Goal: Task Accomplishment & Management: Complete application form

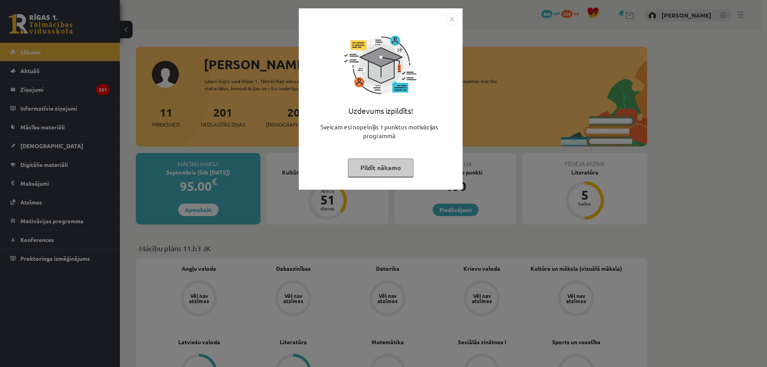
click at [456, 22] on img "Close" at bounding box center [452, 19] width 12 height 12
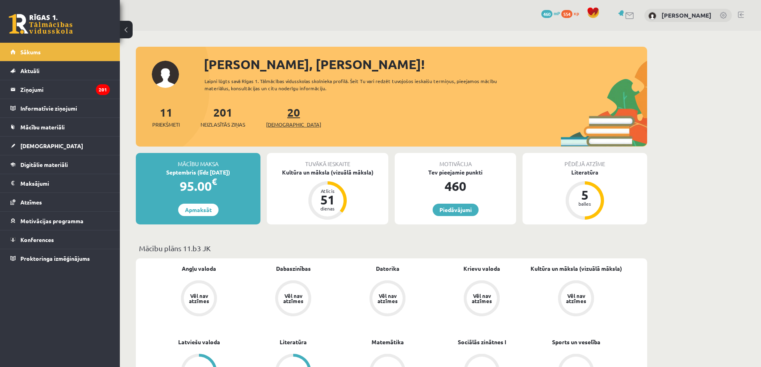
click at [284, 122] on span "[DEMOGRAPHIC_DATA]" at bounding box center [293, 125] width 55 height 8
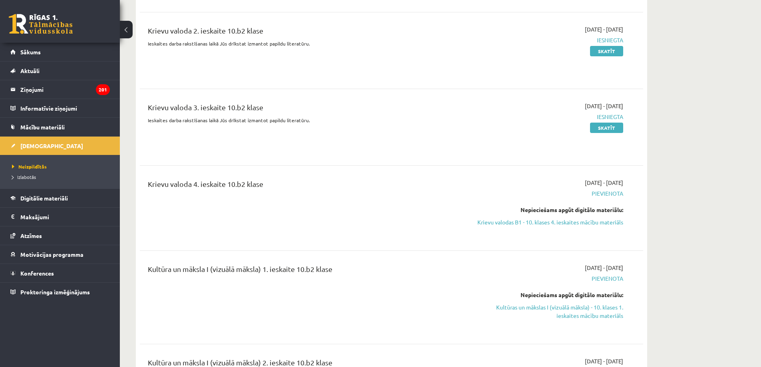
scroll to position [1770, 0]
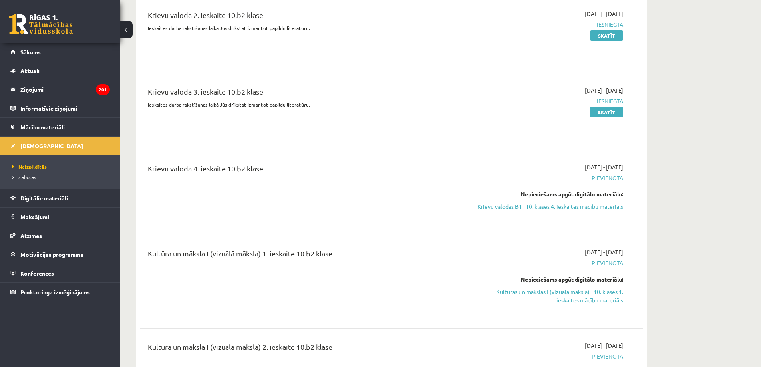
drag, startPoint x: 553, startPoint y: 202, endPoint x: 421, endPoint y: 27, distance: 219.1
click at [553, 202] on link "Krievu valodas B1 - 10. klases 4. ieskaites mācību materiāls" at bounding box center [547, 206] width 151 height 8
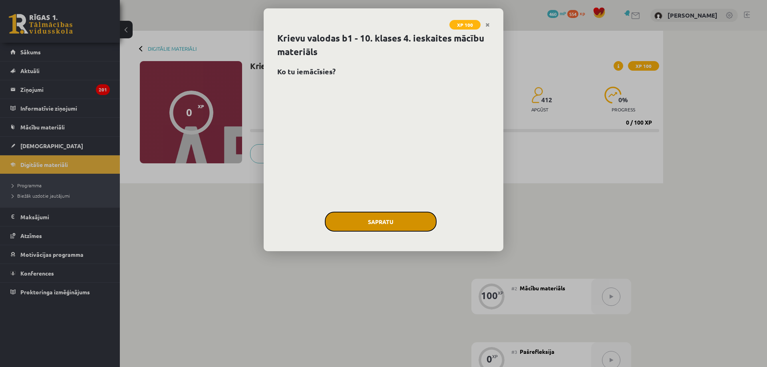
click at [401, 221] on button "Sapratu" at bounding box center [381, 222] width 112 height 20
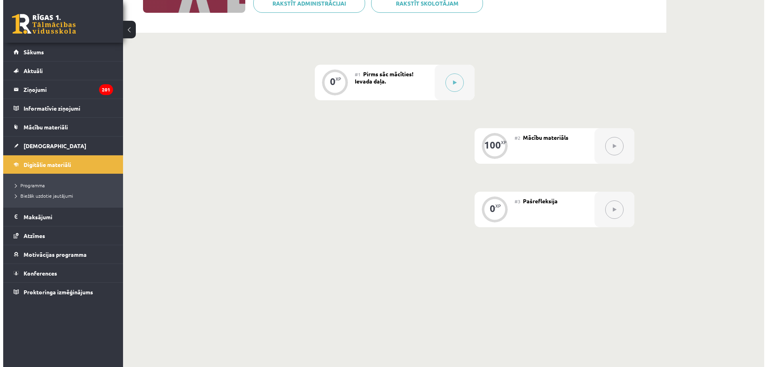
scroll to position [57, 0]
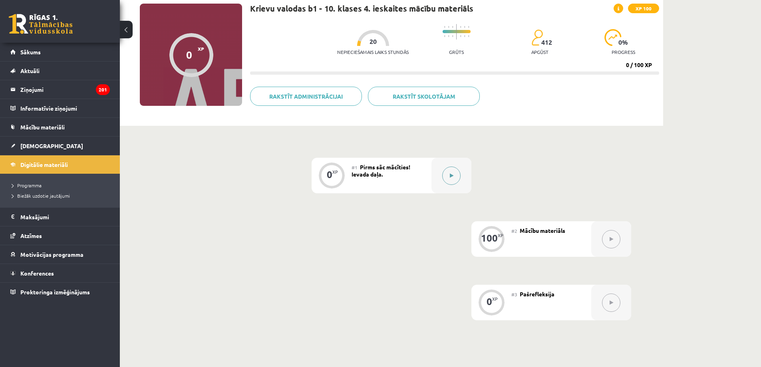
click at [451, 180] on button at bounding box center [451, 176] width 18 height 18
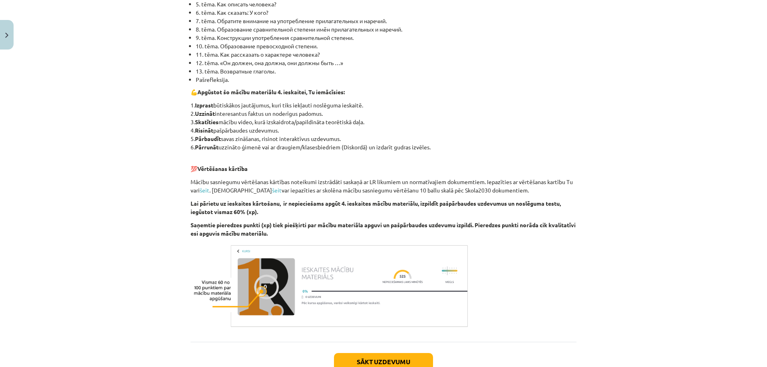
scroll to position [287, 0]
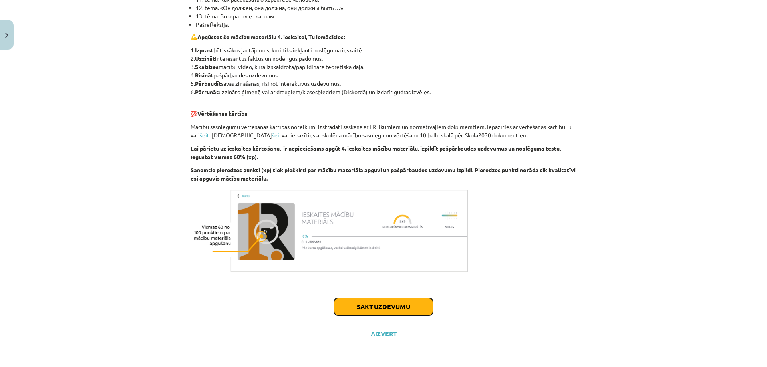
click at [359, 304] on button "Sākt uzdevumu" at bounding box center [383, 307] width 99 height 18
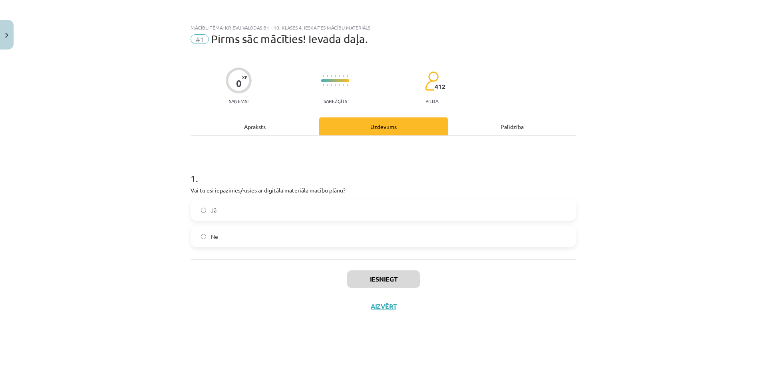
click at [230, 211] on label "Jā" at bounding box center [383, 210] width 384 height 20
click at [374, 280] on button "Iesniegt" at bounding box center [383, 279] width 73 height 18
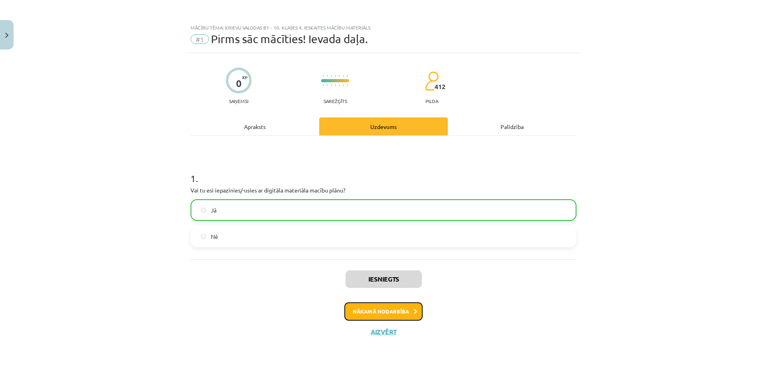
click at [361, 309] on button "Nākamā nodarbība" at bounding box center [383, 311] width 78 height 18
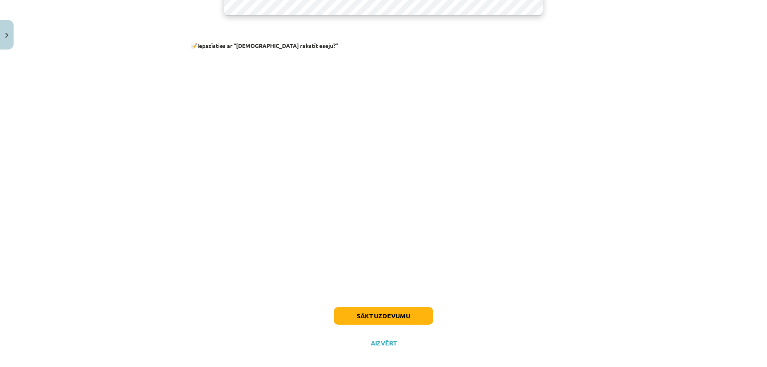
scroll to position [398, 0]
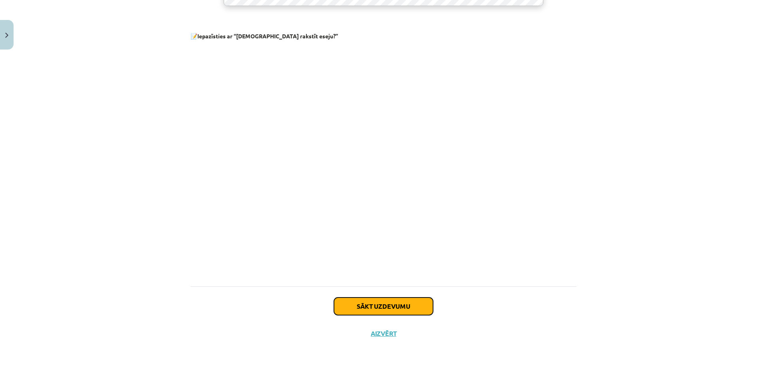
click at [413, 307] on button "Sākt uzdevumu" at bounding box center [383, 306] width 99 height 18
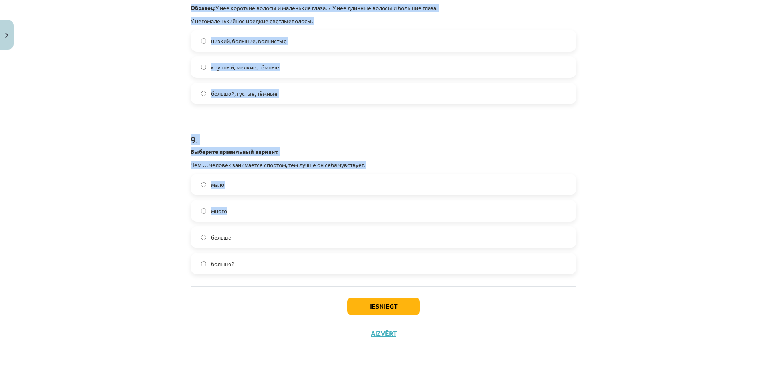
scroll to position [1122, 0]
drag, startPoint x: 185, startPoint y: 156, endPoint x: 395, endPoint y: 257, distance: 233.3
copy form "1 . Выберите правильный вариант в конструкции «у кого?» У … голубые глаза и све…"
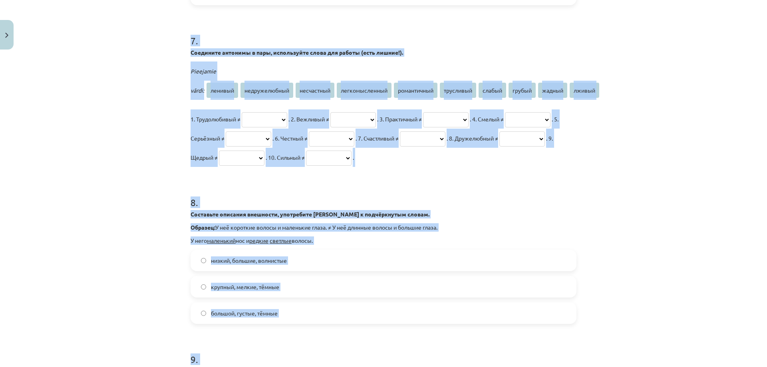
scroll to position [1025, 0]
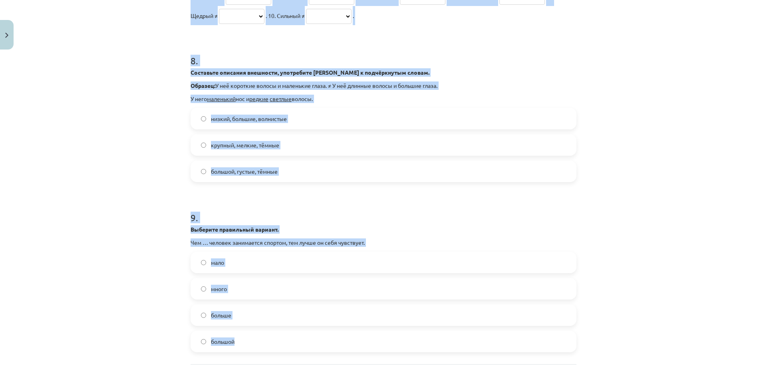
click at [129, 235] on div "Mācību tēma: Krievu valodas b1 - 10. klases 4. ieskaites mācību materiāls #2 Mā…" at bounding box center [383, 183] width 767 height 367
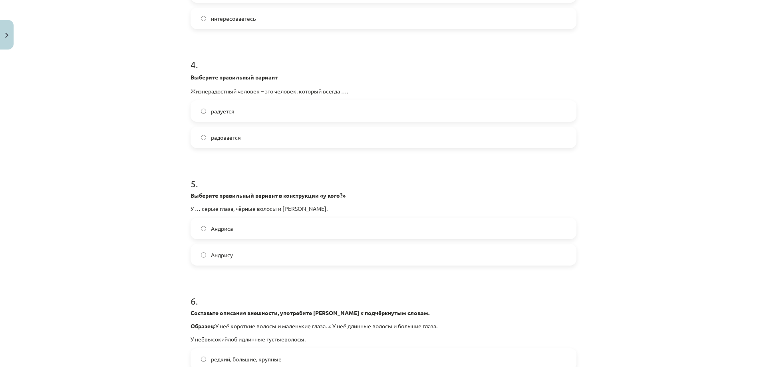
scroll to position [0, 0]
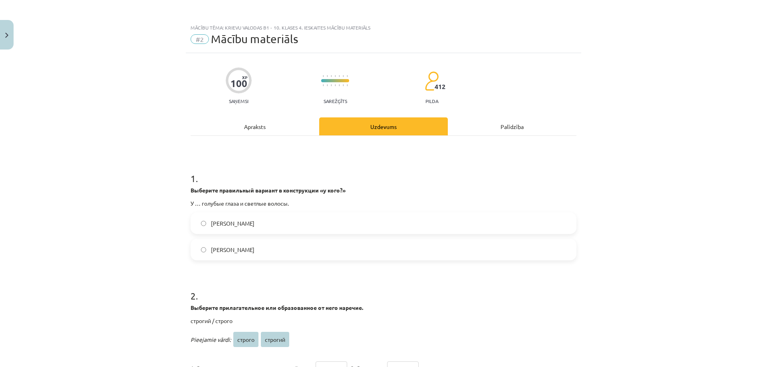
click at [239, 227] on label "Анны" at bounding box center [383, 223] width 384 height 20
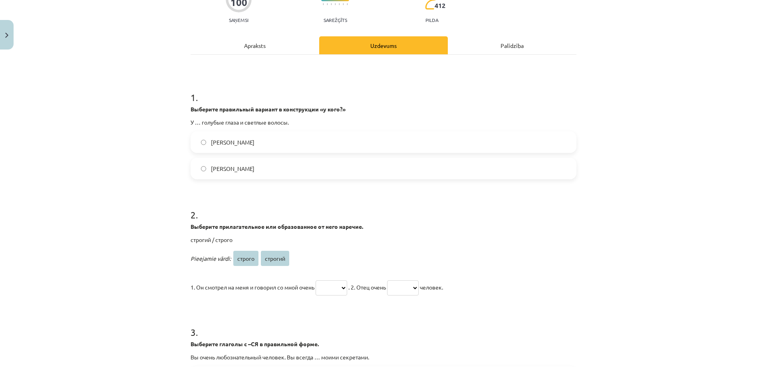
scroll to position [186, 0]
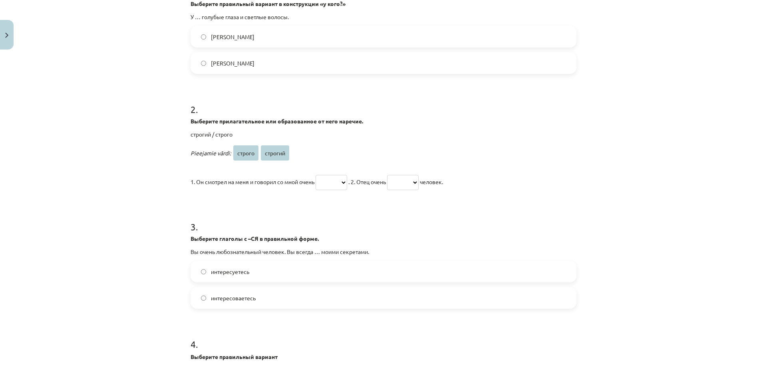
click at [345, 181] on select "****** *******" at bounding box center [331, 182] width 32 height 15
select select "******"
click at [316, 175] on select "****** *******" at bounding box center [331, 182] width 32 height 15
click at [401, 183] on select "****** *******" at bounding box center [403, 182] width 32 height 15
select select "*******"
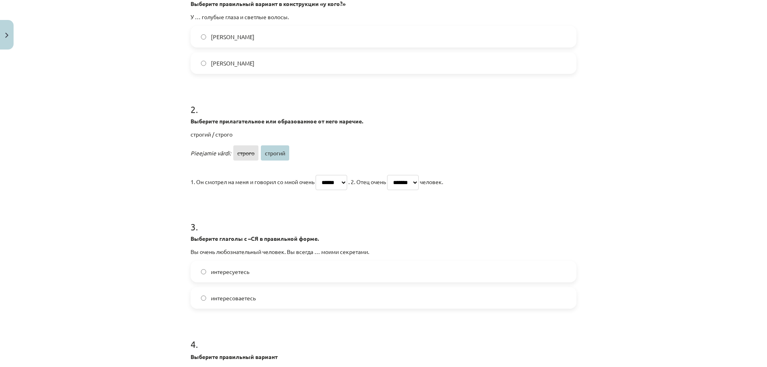
click at [397, 175] on select "****** *******" at bounding box center [403, 182] width 32 height 15
click at [221, 302] on label "интересоваетесь" at bounding box center [383, 298] width 384 height 20
click at [232, 271] on span "интересуетесь" at bounding box center [230, 272] width 38 height 8
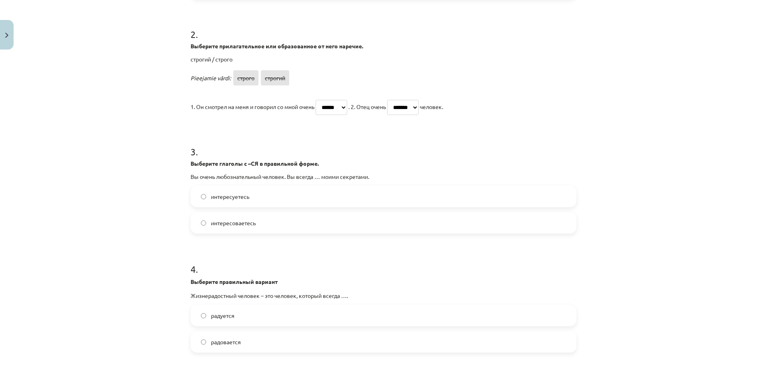
scroll to position [280, 0]
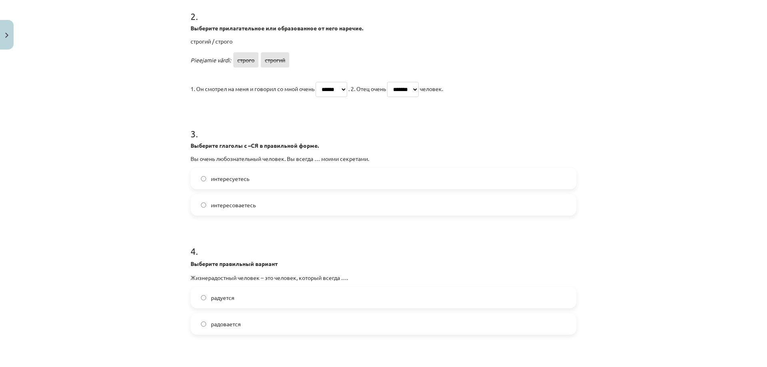
click at [246, 297] on label "радуется" at bounding box center [383, 297] width 384 height 20
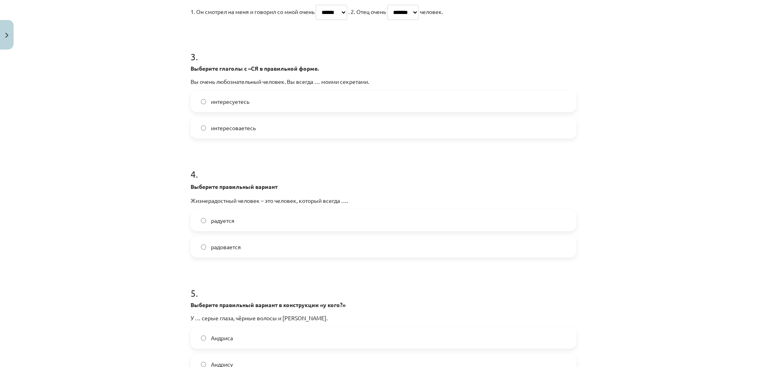
scroll to position [373, 0]
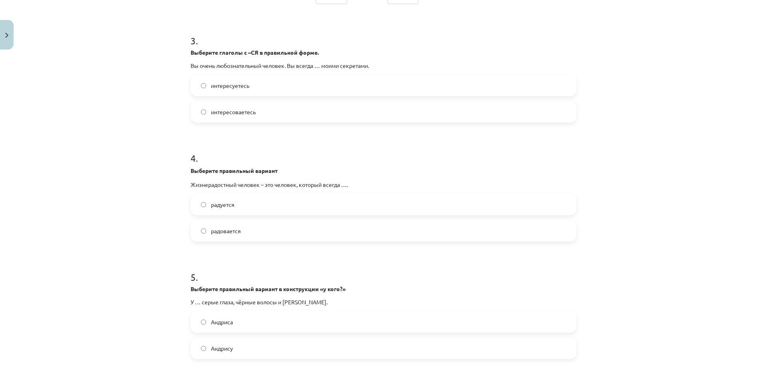
click at [247, 320] on label "Андриса" at bounding box center [383, 322] width 384 height 20
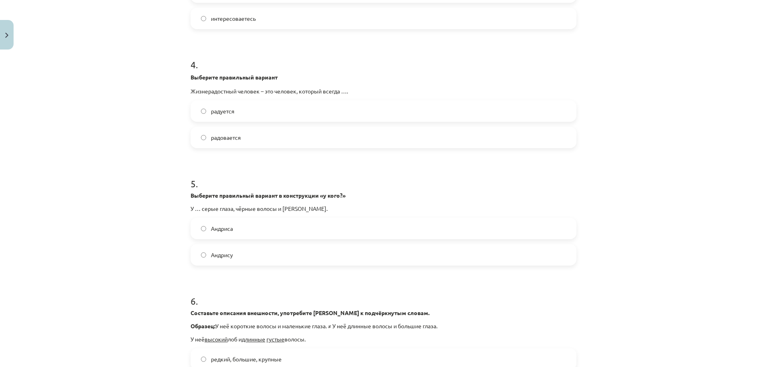
scroll to position [559, 0]
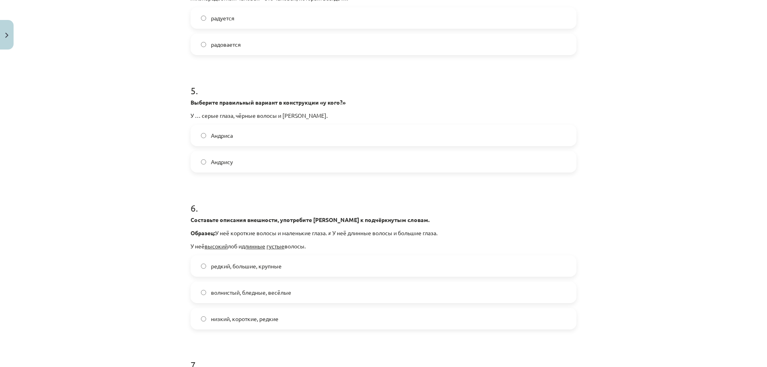
click at [230, 268] on span "редкий, большие, крупные" at bounding box center [246, 266] width 71 height 8
click at [223, 293] on span "волнистый, бледные, весёлые" at bounding box center [251, 292] width 80 height 8
click at [238, 320] on span "низкий, короткие, редкие" at bounding box center [244, 319] width 67 height 8
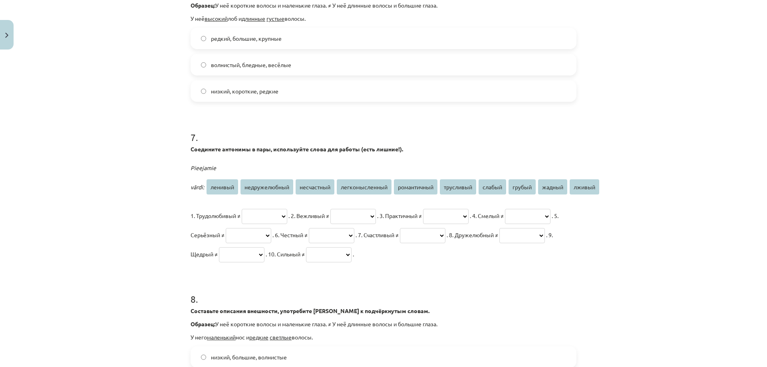
scroll to position [839, 0]
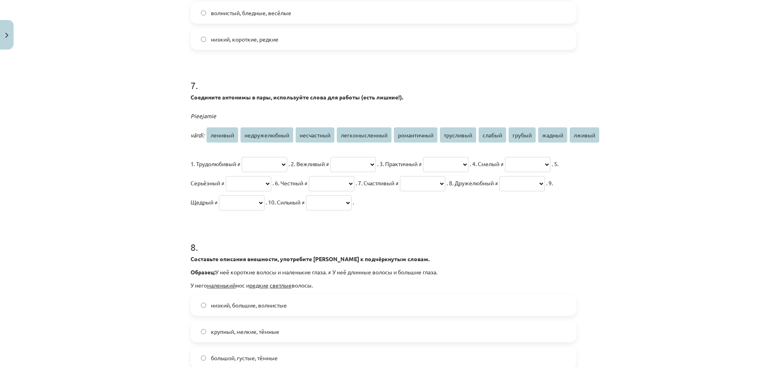
click at [268, 162] on select "**********" at bounding box center [265, 164] width 46 height 15
select select "*******"
click at [242, 157] on select "**********" at bounding box center [265, 164] width 46 height 15
click at [382, 155] on p "**********" at bounding box center [383, 182] width 386 height 57
click at [376, 165] on select "**********" at bounding box center [353, 164] width 46 height 15
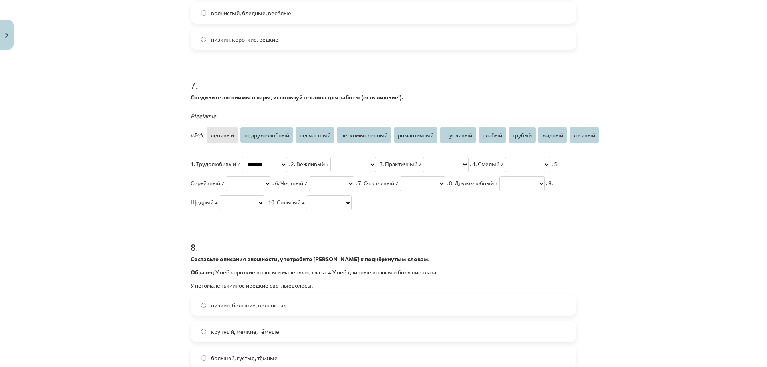
select select "******"
click at [349, 157] on select "**********" at bounding box center [353, 164] width 46 height 15
click at [468, 162] on select "**********" at bounding box center [446, 164] width 46 height 15
select select "**********"
click at [462, 157] on select "**********" at bounding box center [446, 164] width 46 height 15
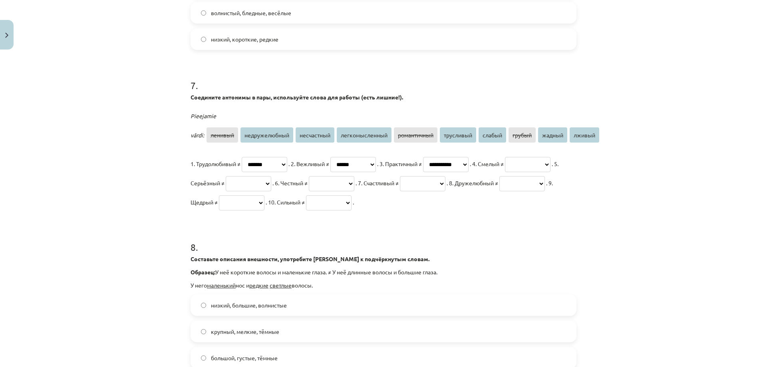
click at [505, 172] on select "**********" at bounding box center [528, 164] width 46 height 15
select select "*********"
click at [505, 172] on select "**********" at bounding box center [528, 164] width 46 height 15
click at [271, 180] on select "**********" at bounding box center [249, 183] width 46 height 15
select select "**********"
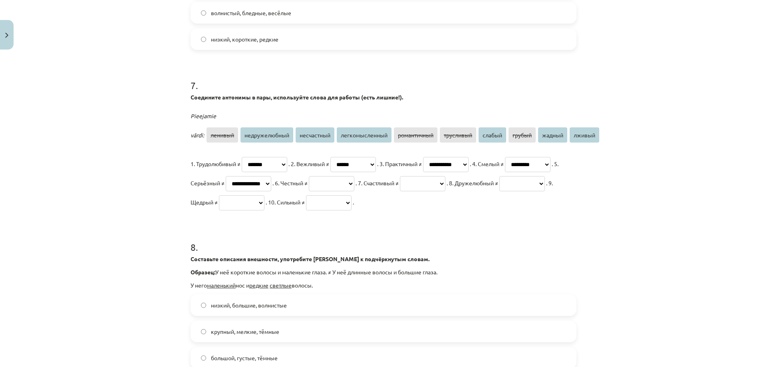
click at [271, 176] on select "**********" at bounding box center [249, 183] width 46 height 15
click at [354, 182] on select "**********" at bounding box center [332, 183] width 46 height 15
select select "******"
click at [354, 176] on select "**********" at bounding box center [332, 183] width 46 height 15
click at [400, 191] on select "**********" at bounding box center [423, 183] width 46 height 15
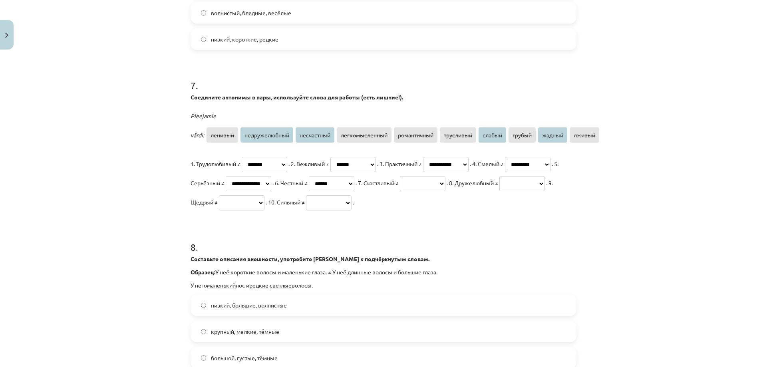
select select "**********"
click at [400, 191] on select "**********" at bounding box center [423, 183] width 46 height 15
click at [499, 191] on select "**********" at bounding box center [522, 183] width 46 height 15
select select "**********"
click at [499, 191] on select "**********" at bounding box center [522, 183] width 46 height 15
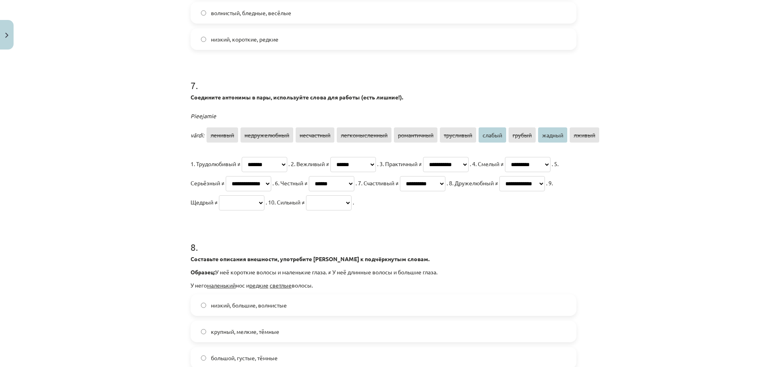
click at [264, 198] on select "**********" at bounding box center [242, 202] width 46 height 15
select select "******"
click at [264, 195] on select "**********" at bounding box center [242, 202] width 46 height 15
click at [306, 210] on select "**********" at bounding box center [329, 202] width 46 height 15
select select "******"
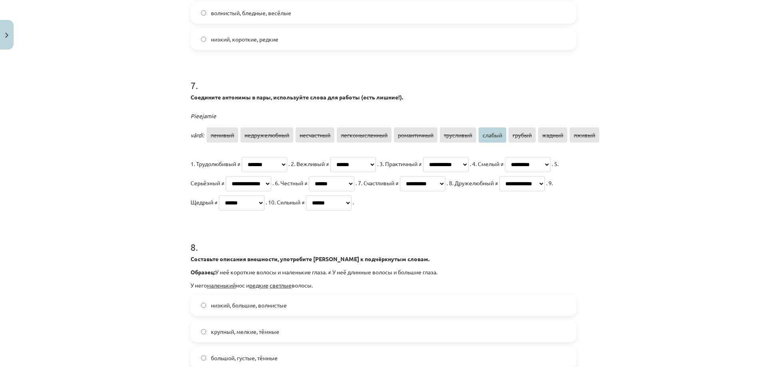
click at [306, 210] on select "**********" at bounding box center [329, 202] width 46 height 15
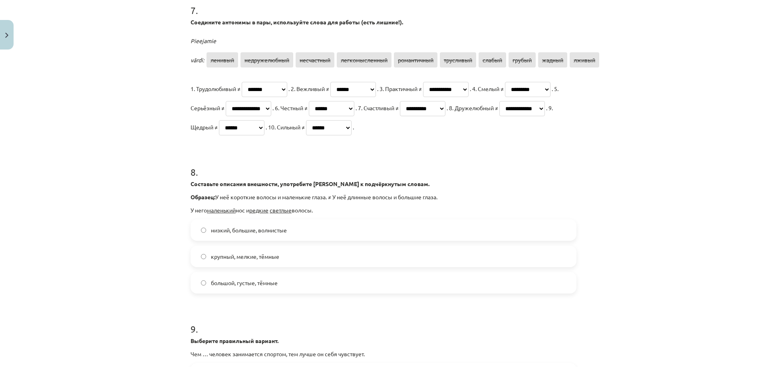
scroll to position [932, 0]
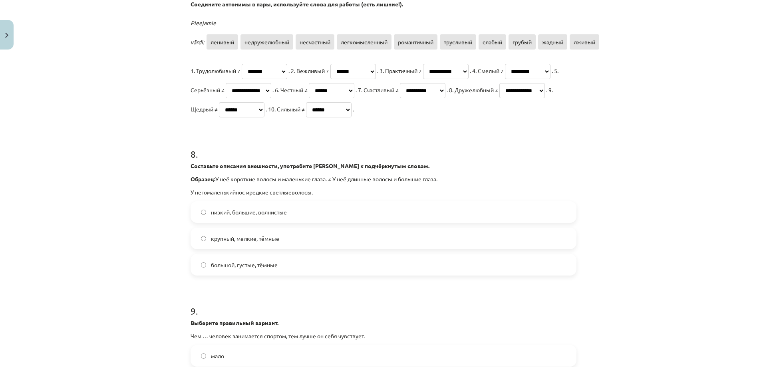
click at [223, 269] on span "большой, густые, тёмные" at bounding box center [244, 265] width 67 height 8
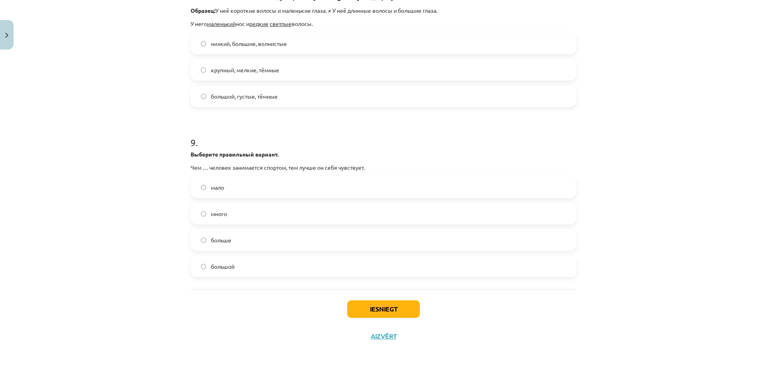
scroll to position [1118, 0]
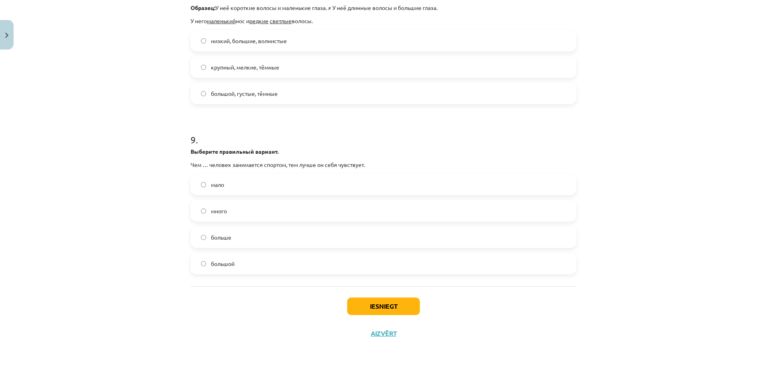
click at [243, 266] on label "большой" at bounding box center [383, 264] width 384 height 20
click at [237, 238] on label "больше" at bounding box center [383, 237] width 384 height 20
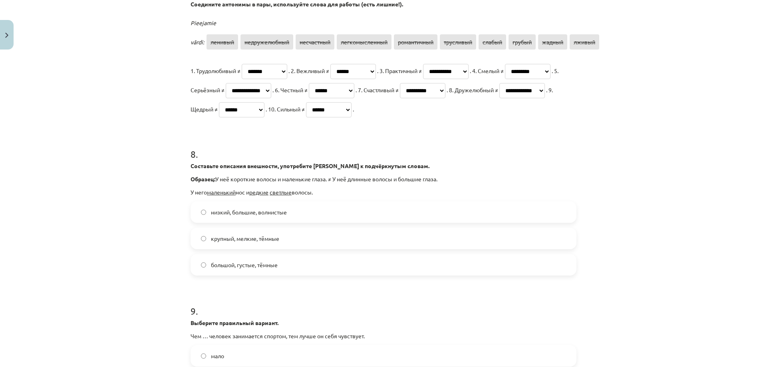
scroll to position [1122, 0]
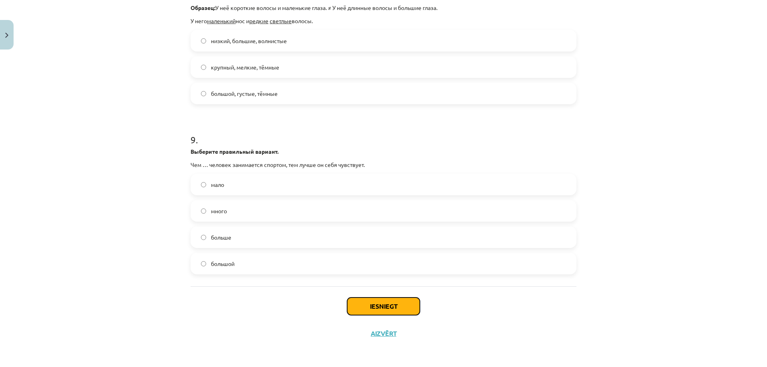
click at [371, 303] on button "Iesniegt" at bounding box center [383, 306] width 73 height 18
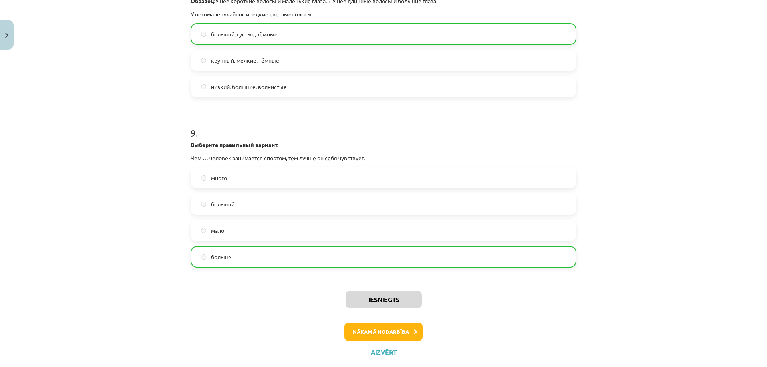
scroll to position [1148, 0]
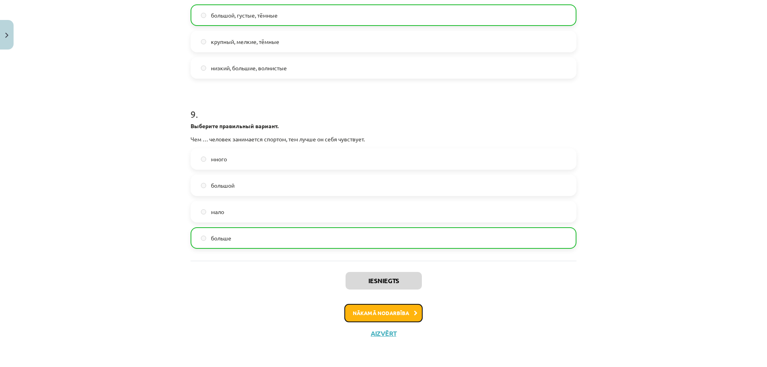
click at [399, 311] on button "Nākamā nodarbība" at bounding box center [383, 313] width 78 height 18
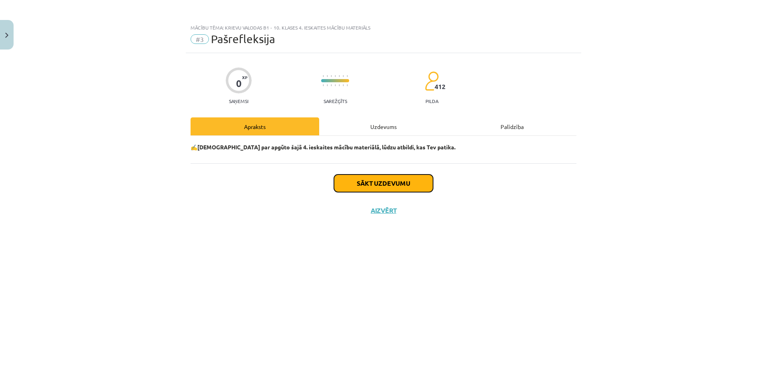
click at [390, 184] on button "Sākt uzdevumu" at bounding box center [383, 183] width 99 height 18
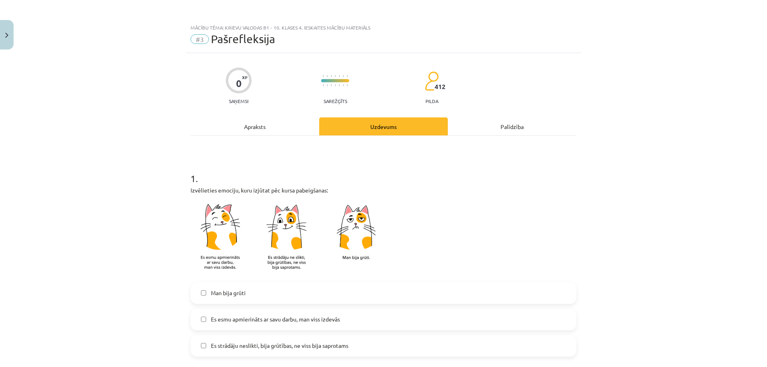
click at [207, 319] on label "Es esmu apmierināts ar savu darbu, man viss izdevās" at bounding box center [383, 319] width 384 height 20
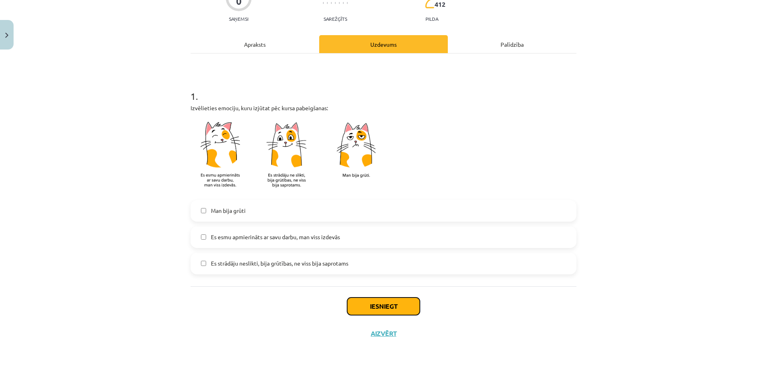
click at [373, 305] on button "Iesniegt" at bounding box center [383, 306] width 73 height 18
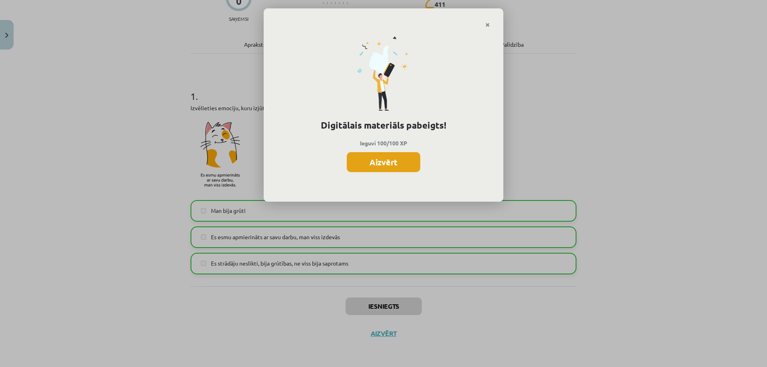
click at [372, 165] on button "Aizvērt" at bounding box center [383, 162] width 73 height 20
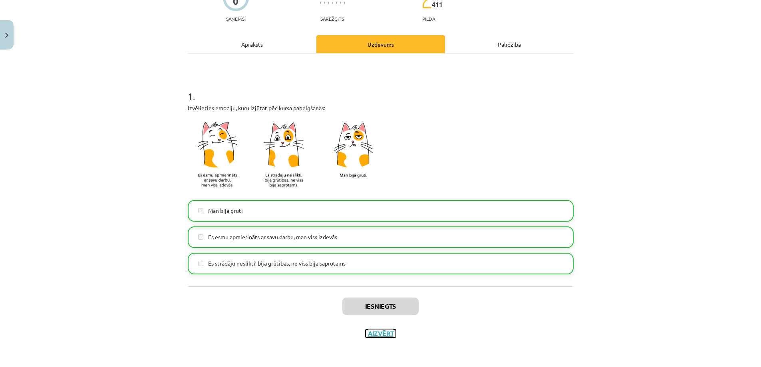
click at [386, 331] on button "Aizvērt" at bounding box center [380, 333] width 30 height 8
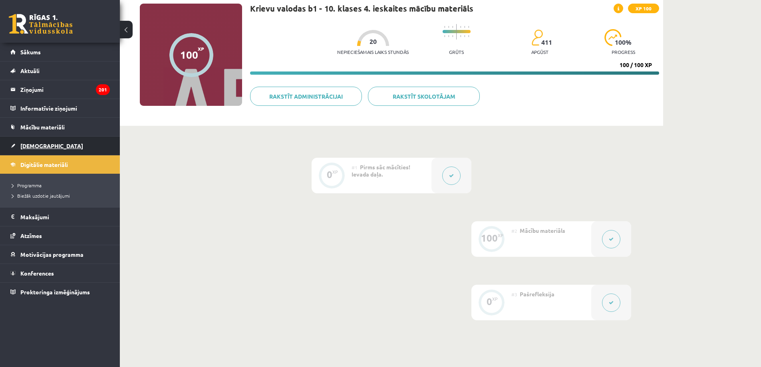
click at [32, 141] on link "[DEMOGRAPHIC_DATA]" at bounding box center [59, 146] width 99 height 18
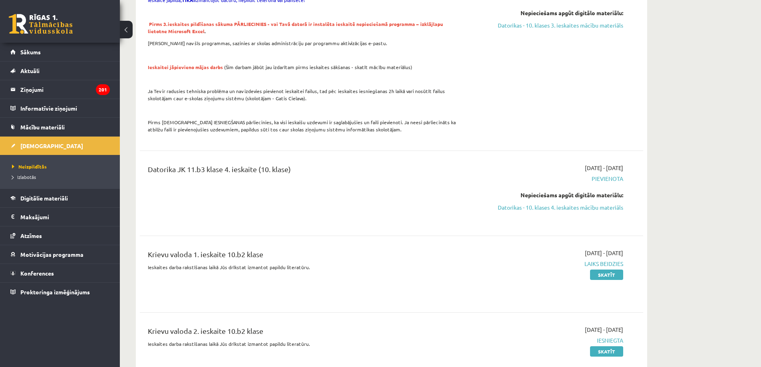
scroll to position [1770, 0]
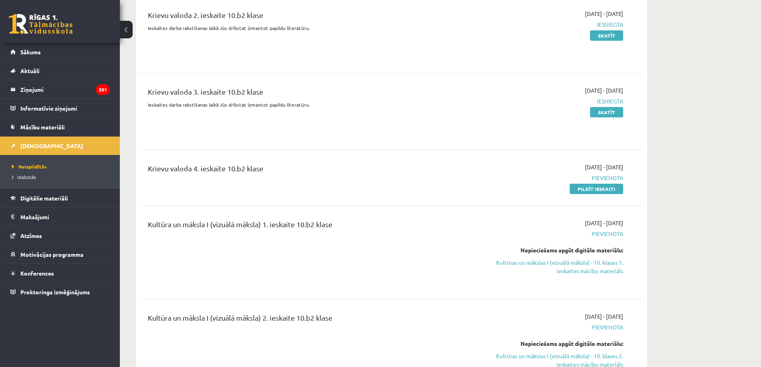
drag, startPoint x: 609, startPoint y: 180, endPoint x: 418, endPoint y: 22, distance: 248.1
click at [609, 184] on link "Pildīt ieskaiti" at bounding box center [596, 189] width 54 height 10
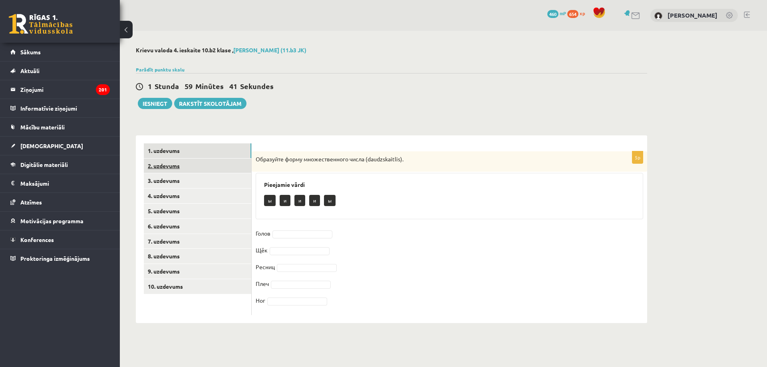
click at [202, 167] on link "2. uzdevums" at bounding box center [197, 166] width 107 height 15
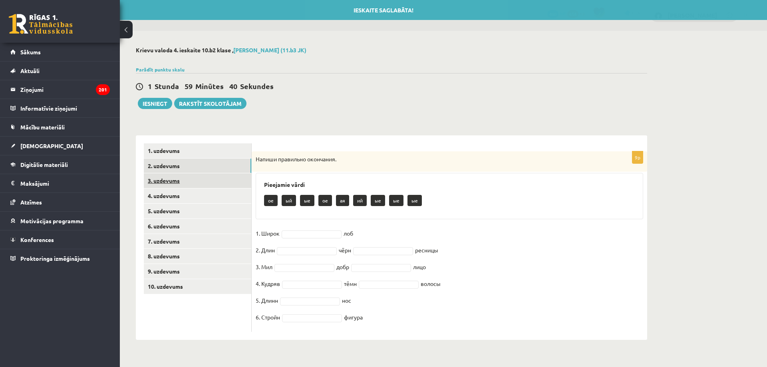
click at [194, 184] on link "3. uzdevums" at bounding box center [197, 180] width 107 height 15
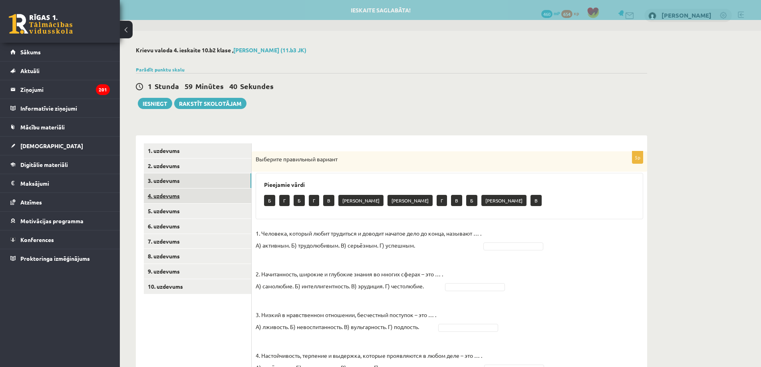
click at [183, 202] on link "4. uzdevums" at bounding box center [197, 195] width 107 height 15
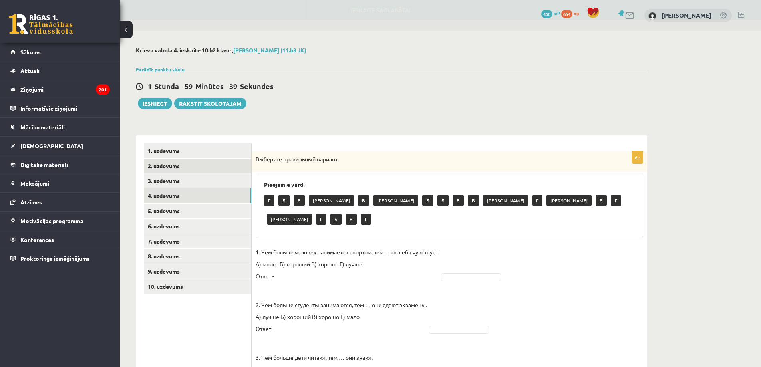
click at [208, 173] on link "2. uzdevums" at bounding box center [197, 166] width 107 height 15
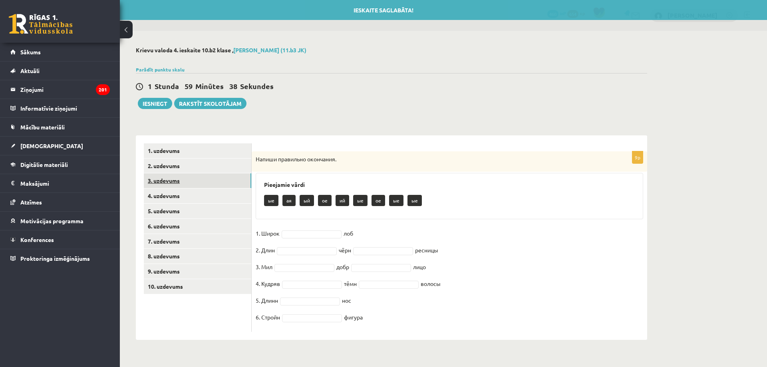
click at [202, 184] on link "3. uzdevums" at bounding box center [197, 180] width 107 height 15
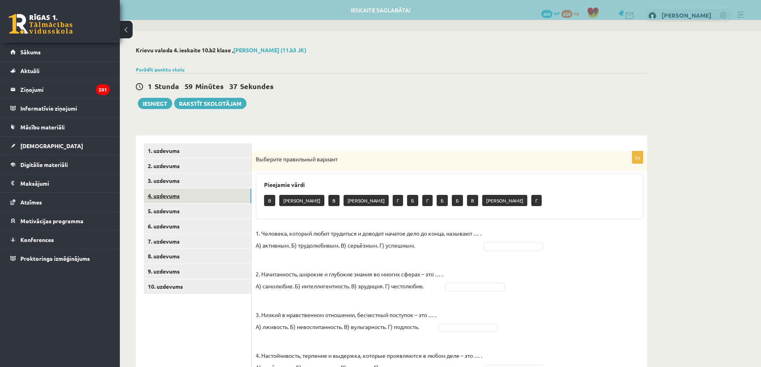
click at [191, 201] on link "4. uzdevums" at bounding box center [197, 195] width 107 height 15
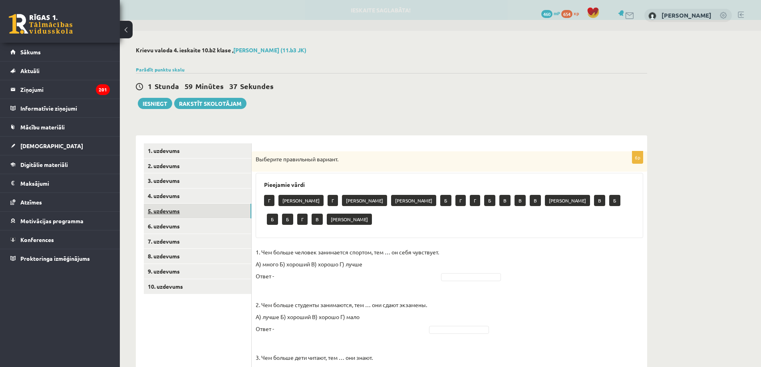
click at [185, 210] on link "5. uzdevums" at bounding box center [197, 211] width 107 height 15
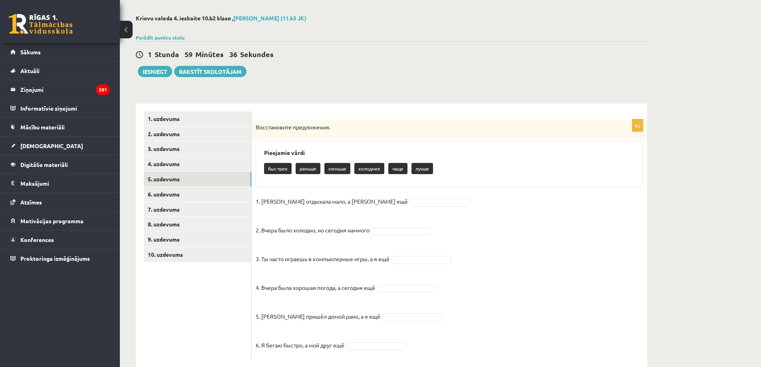
scroll to position [49, 0]
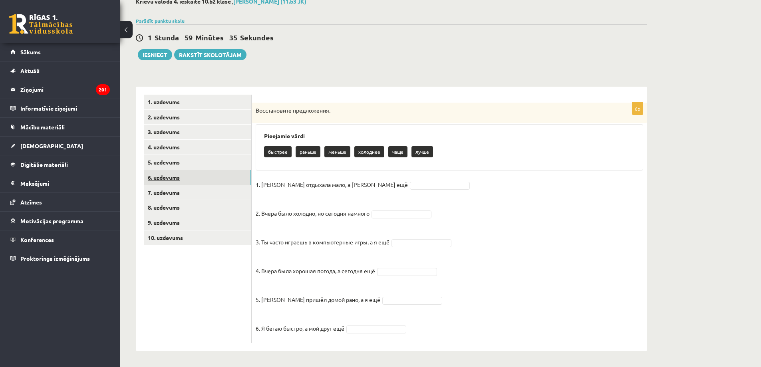
click at [204, 174] on link "6. uzdevums" at bounding box center [197, 177] width 107 height 15
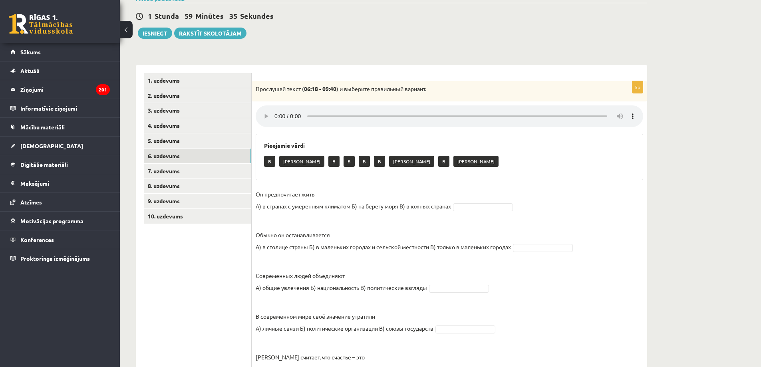
scroll to position [124, 0]
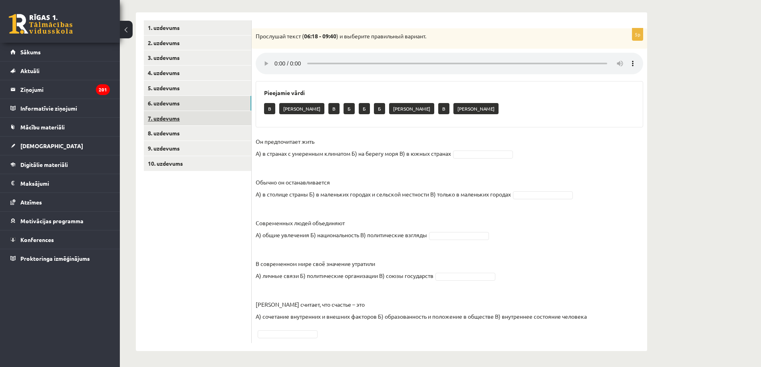
click at [193, 123] on link "7. uzdevums" at bounding box center [197, 118] width 107 height 15
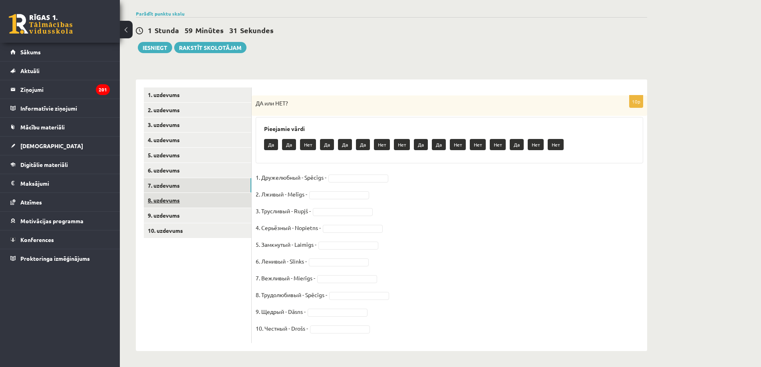
click at [170, 203] on link "8. uzdevums" at bounding box center [197, 200] width 107 height 15
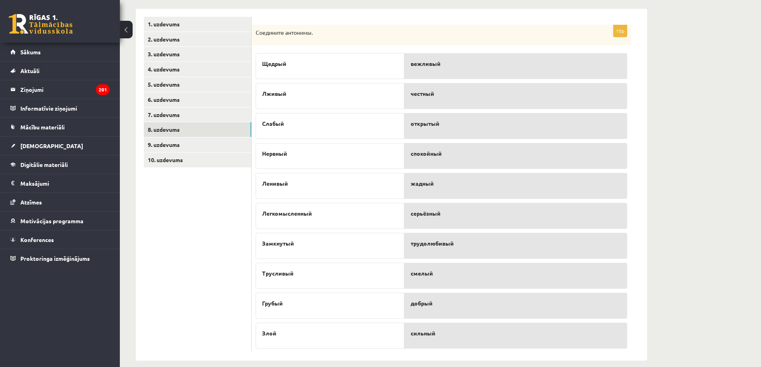
scroll to position [137, 0]
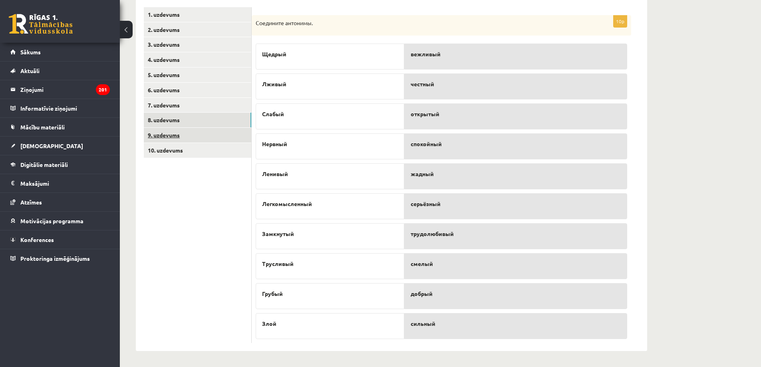
click at [222, 141] on link "9. uzdevums" at bounding box center [197, 135] width 107 height 15
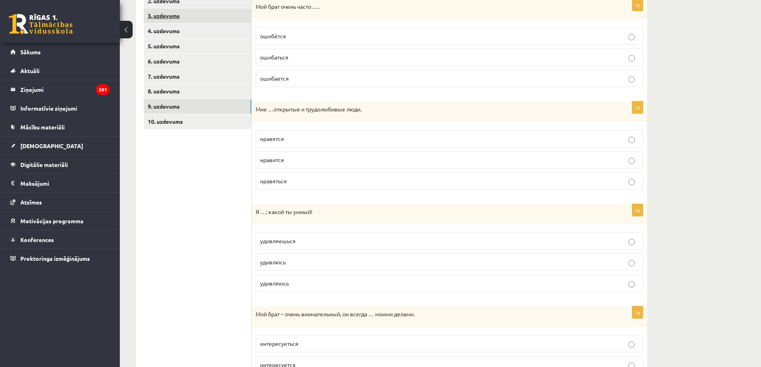
scroll to position [0, 0]
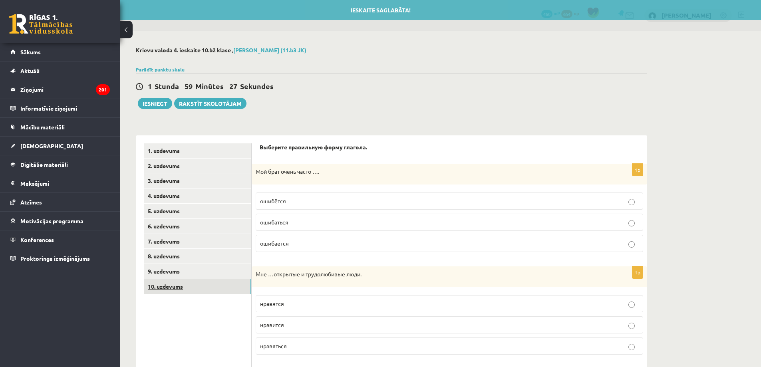
click at [167, 284] on link "10. uzdevums" at bounding box center [197, 286] width 107 height 15
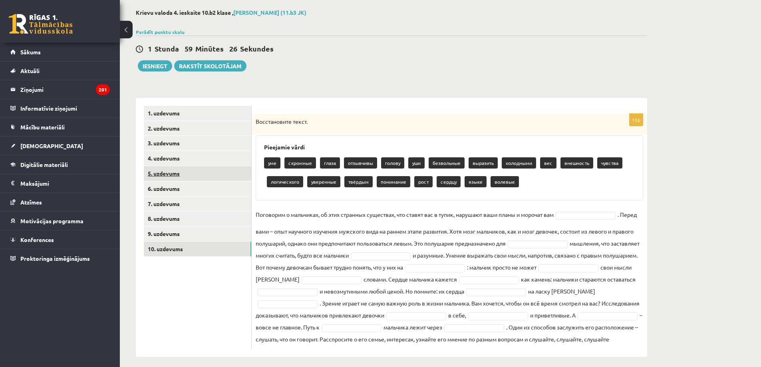
scroll to position [56, 0]
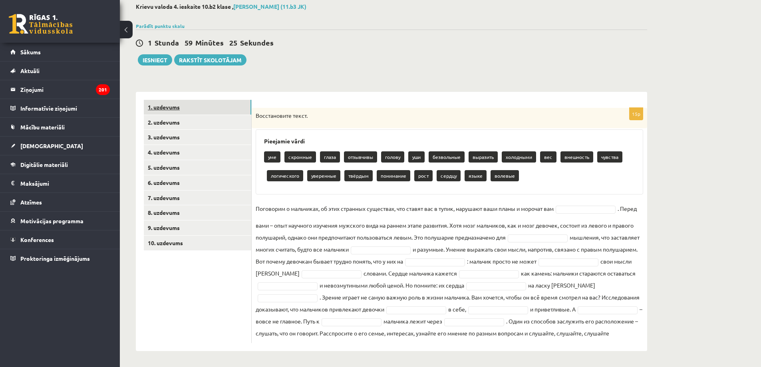
click at [215, 100] on link "1. uzdevums" at bounding box center [197, 107] width 107 height 15
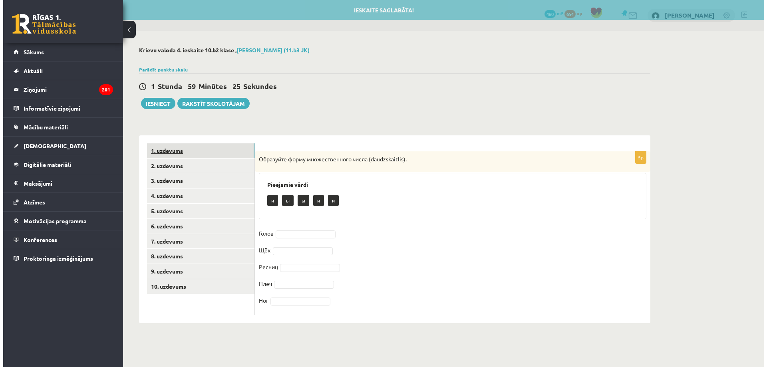
scroll to position [0, 0]
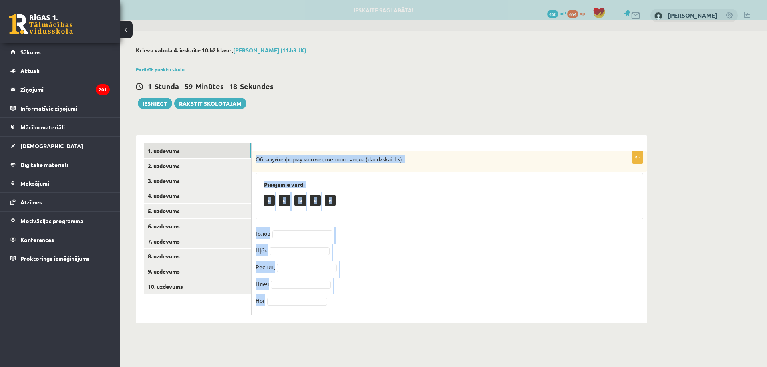
drag, startPoint x: 256, startPoint y: 158, endPoint x: 313, endPoint y: 304, distance: 157.1
click at [341, 305] on div "5p Образуйте форму множественного числа (daudzskaitlis). Pieejamie vārdi и ы ы …" at bounding box center [449, 233] width 395 height 164
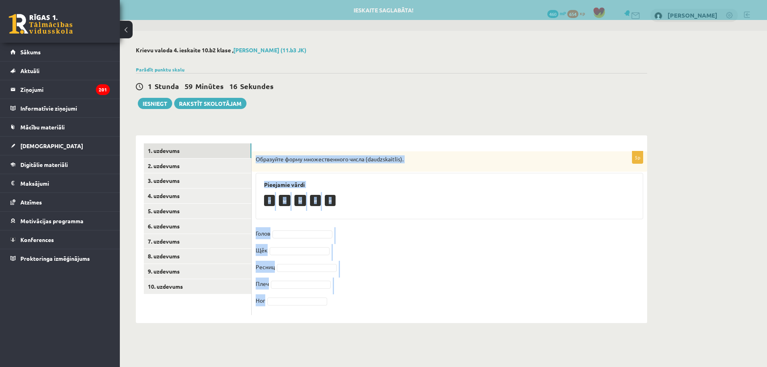
copy div "Образуйте форму множественного числа (daudzskaitlis). Pieejamie vārdi и ы ы и и…"
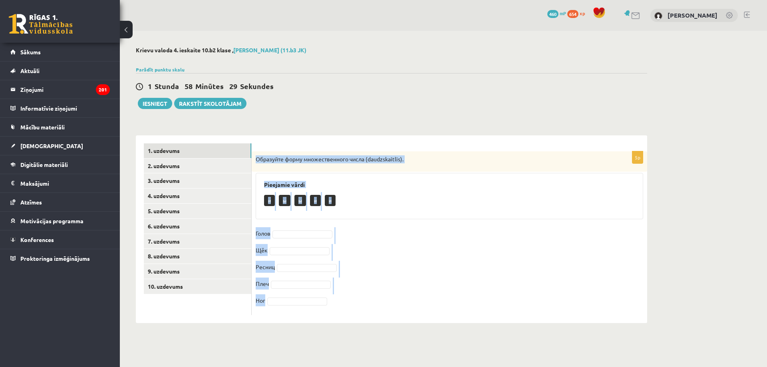
click at [310, 226] on div "5p Образуйте форму множественного числа (daudzskaitlis). Pieejamie vārdi и ы ы …" at bounding box center [449, 233] width 395 height 164
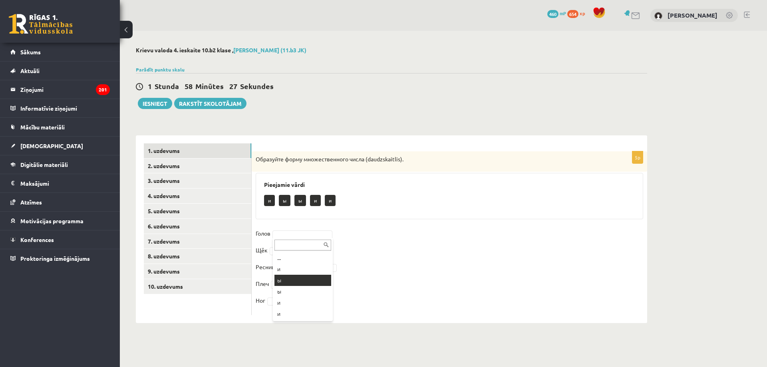
drag, startPoint x: 295, startPoint y: 280, endPoint x: 298, endPoint y: 268, distance: 13.2
drag, startPoint x: 287, startPoint y: 301, endPoint x: 285, endPoint y: 304, distance: 4.2
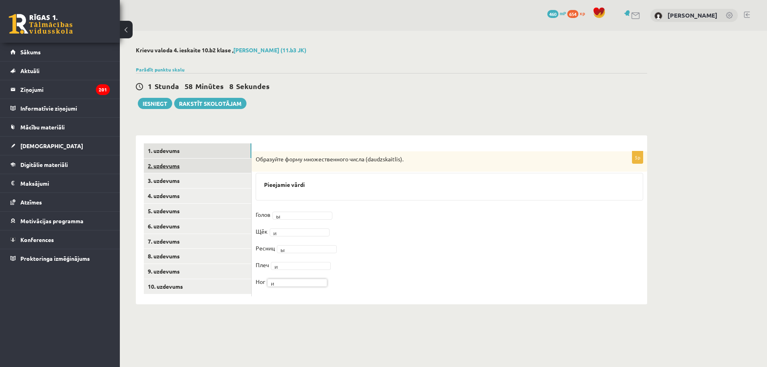
click at [227, 164] on link "2. uzdevums" at bounding box center [197, 166] width 107 height 15
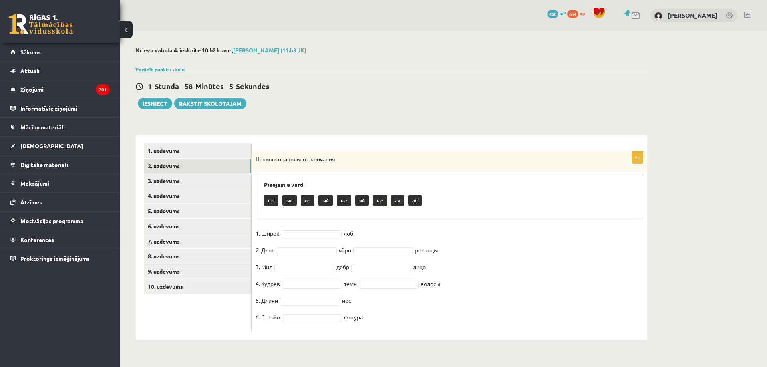
drag, startPoint x: 259, startPoint y: 160, endPoint x: 438, endPoint y: 312, distance: 235.1
click at [439, 313] on div "9p Напиши правильно окончания. Pieejamie vārdi ые ые ое ый ые ий ые ая ое 1. Ши…" at bounding box center [449, 241] width 395 height 180
copy div "Напиши правильно окончания. Pieejamie vārdi ые ые ое ый ые ий ые ая ое 1. Широк…"
click at [472, 169] on div "Напиши правильно окончания." at bounding box center [449, 161] width 395 height 21
click at [592, 254] on fieldset "1. Широк лоб 2. Длин чёрн ресницы 3. Мил добр лицо 4. Кудряв тёмн волосы 5. Дли…" at bounding box center [449, 277] width 387 height 101
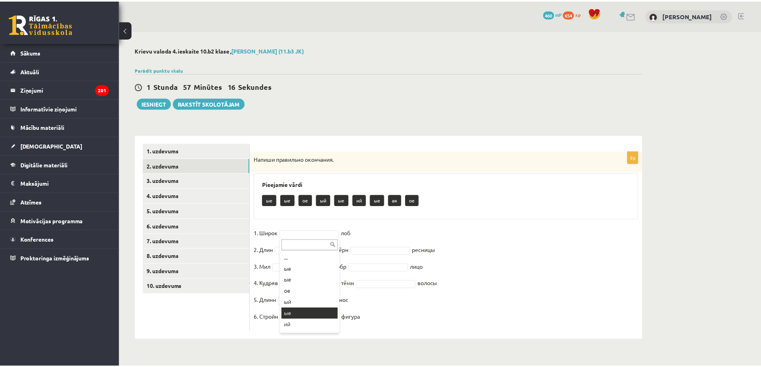
scroll to position [32, 0]
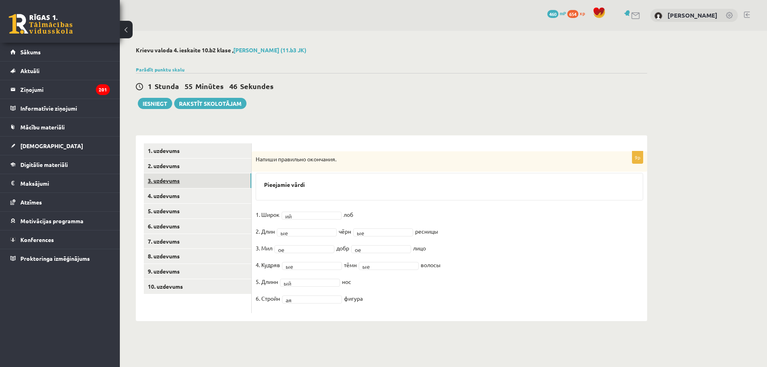
click at [233, 178] on link "3. uzdevums" at bounding box center [197, 180] width 107 height 15
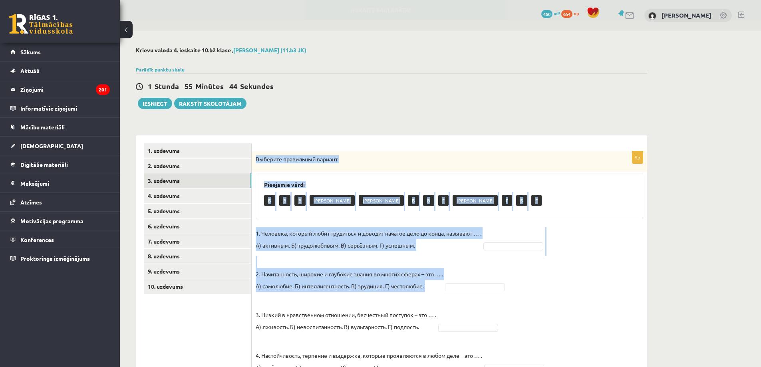
scroll to position [80, 0]
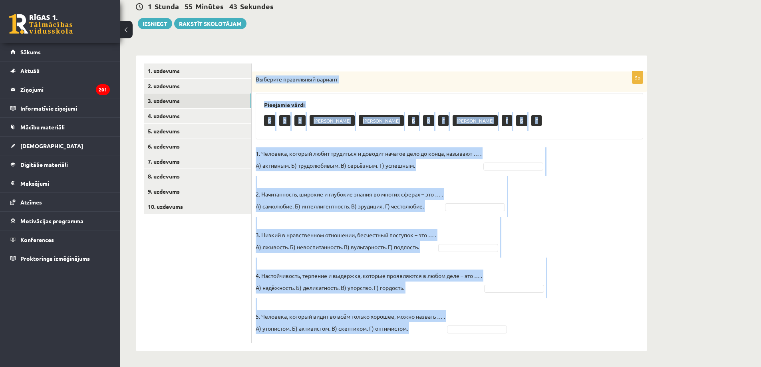
drag, startPoint x: 256, startPoint y: 155, endPoint x: 504, endPoint y: 323, distance: 299.7
click at [528, 322] on div "5p Выберите правильный вариант Pieejamie vārdi Б В В А А Б В Г А Г Б Г 1. Челов…" at bounding box center [449, 207] width 395 height 272
copy div "Выберите правильный вариант Pieejamie vārdi Б В В А А Б В Г А Г Б Г 1. Человека…"
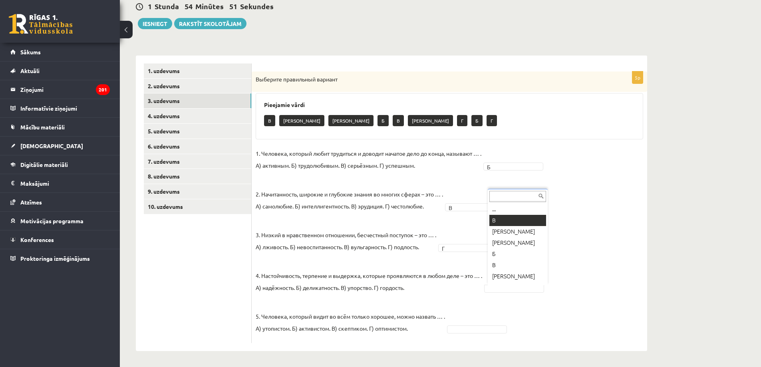
drag, startPoint x: 516, startPoint y: 218, endPoint x: 524, endPoint y: 266, distance: 48.6
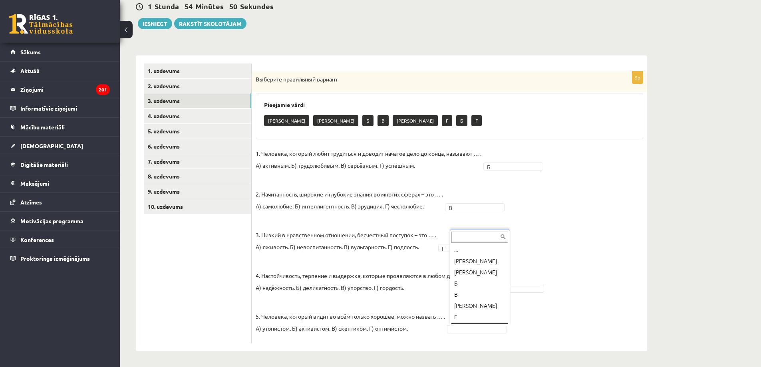
scroll to position [10, 0]
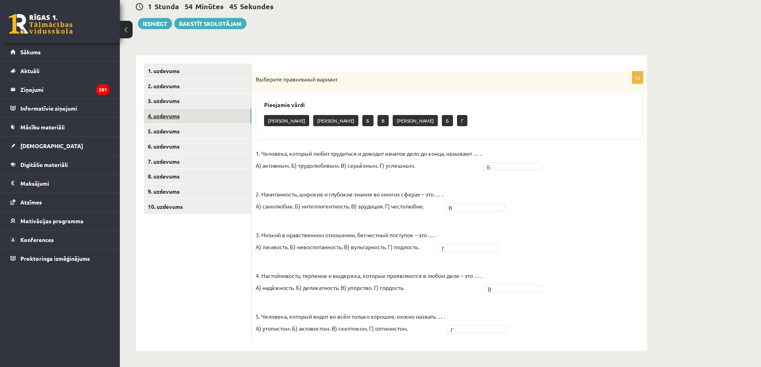
click at [213, 117] on link "4. uzdevums" at bounding box center [197, 116] width 107 height 15
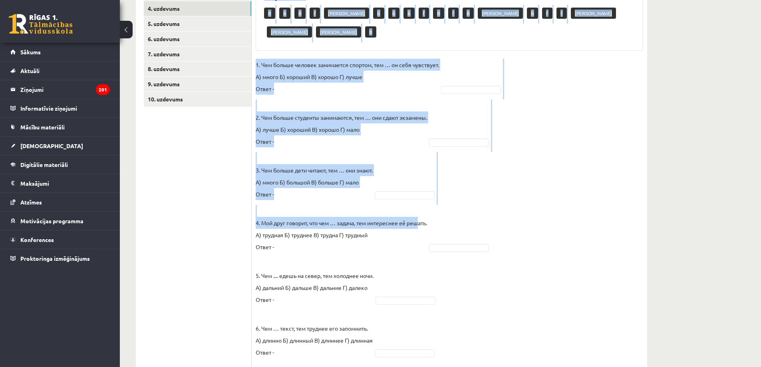
scroll to position [193, 0]
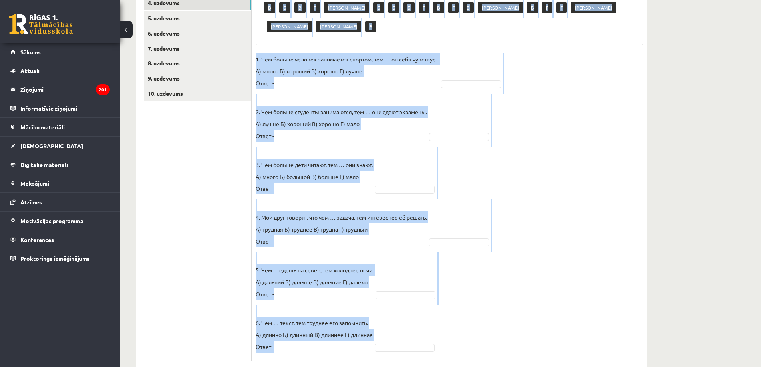
drag, startPoint x: 256, startPoint y: 77, endPoint x: 446, endPoint y: 317, distance: 306.3
click at [446, 317] on div "6p Выберите правильный вариант. Pieejamie vārdi В Б В Г А Б Б Б Г В Г В А Б Г Г…" at bounding box center [449, 159] width 395 height 403
copy div "Выберите правильный вариант. Pieejamie vārdi В Б В Г А Б Б Б Г В Г В А Б Г Г А …"
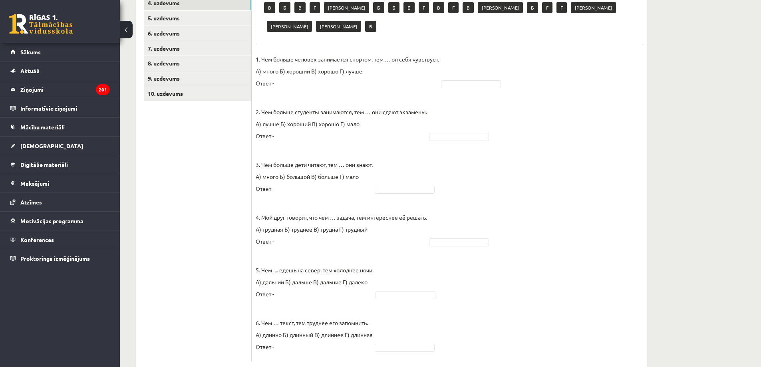
click at [166, 264] on ul "1. uzdevums 2. uzdevums 3. uzdevums 4. uzdevums 5. uzdevums 6. uzdevums 7. uzde…" at bounding box center [198, 155] width 108 height 411
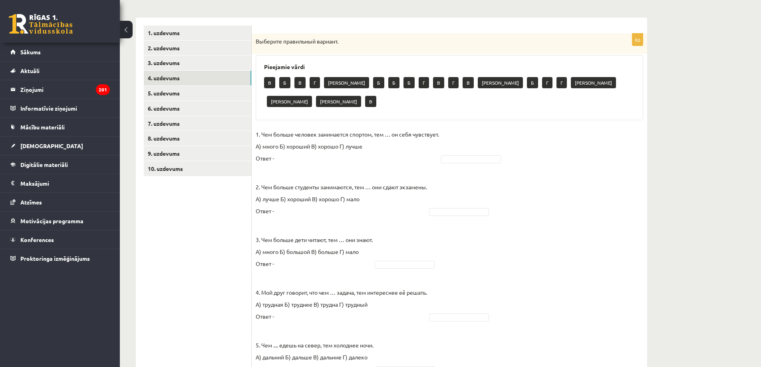
scroll to position [100, 0]
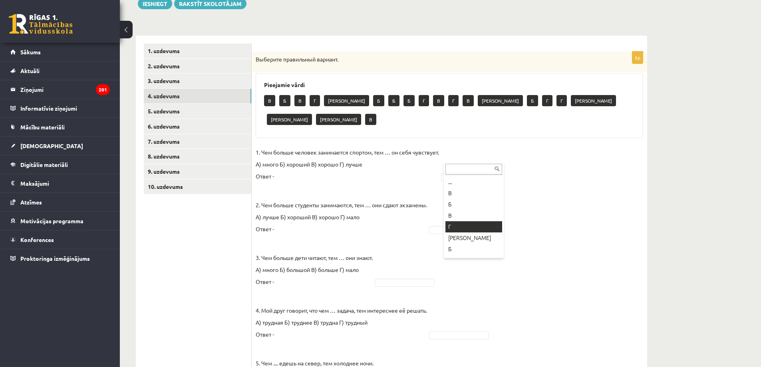
drag, startPoint x: 461, startPoint y: 224, endPoint x: 463, endPoint y: 204, distance: 20.1
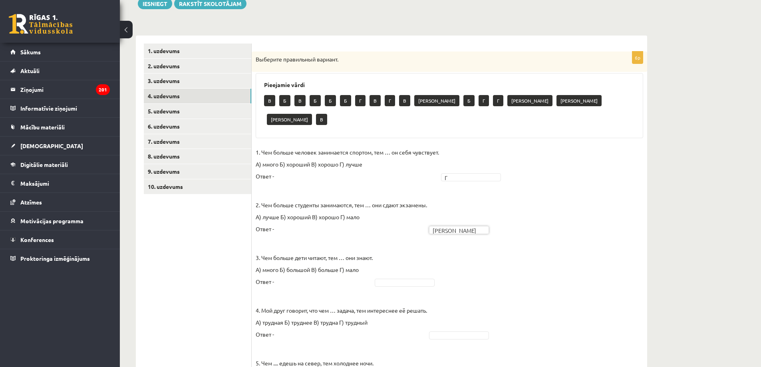
click at [421, 268] on fieldset "1. Чем больше человек занимается спортом, тем … он себя чувствует. А) много Б) …" at bounding box center [449, 298] width 387 height 304
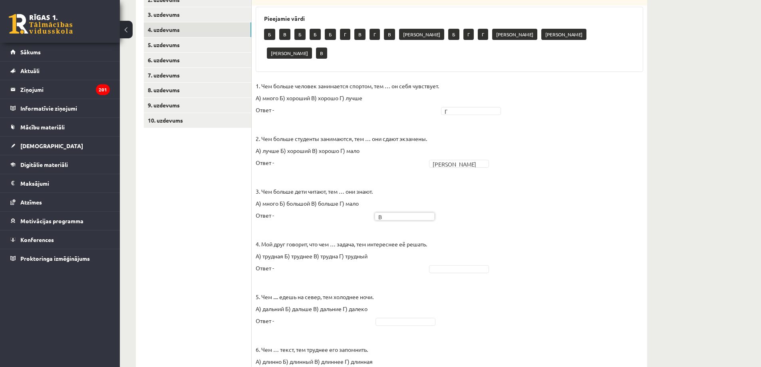
scroll to position [193, 0]
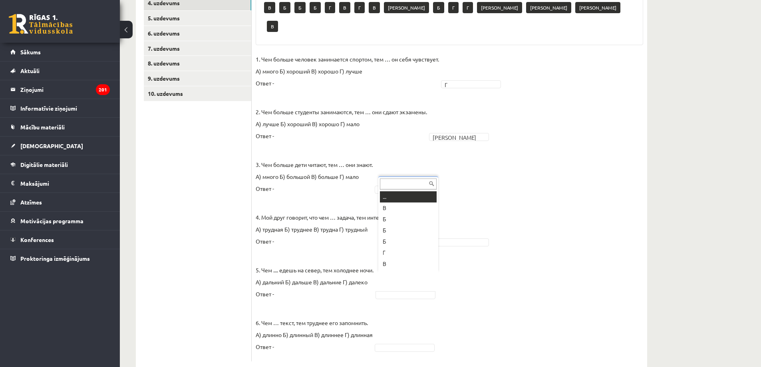
drag, startPoint x: 421, startPoint y: 278, endPoint x: 418, endPoint y: 282, distance: 4.9
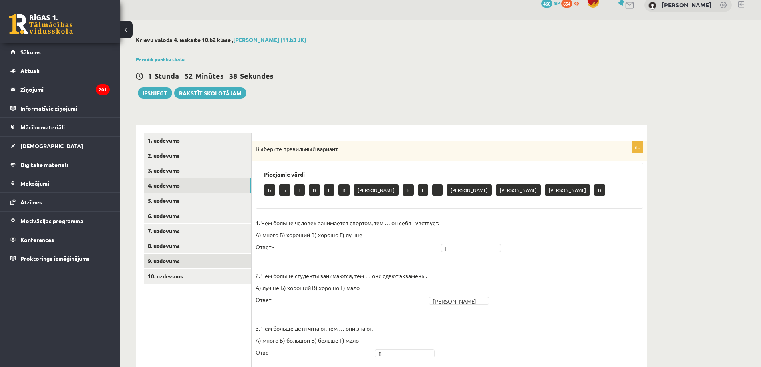
scroll to position [6, 0]
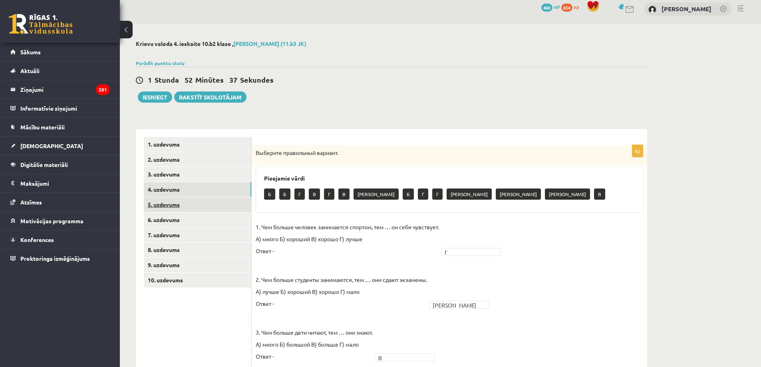
click at [177, 201] on link "5. uzdevums" at bounding box center [197, 204] width 107 height 15
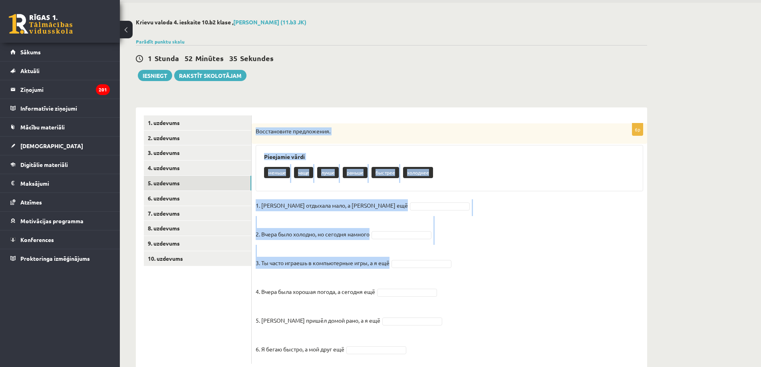
scroll to position [49, 0]
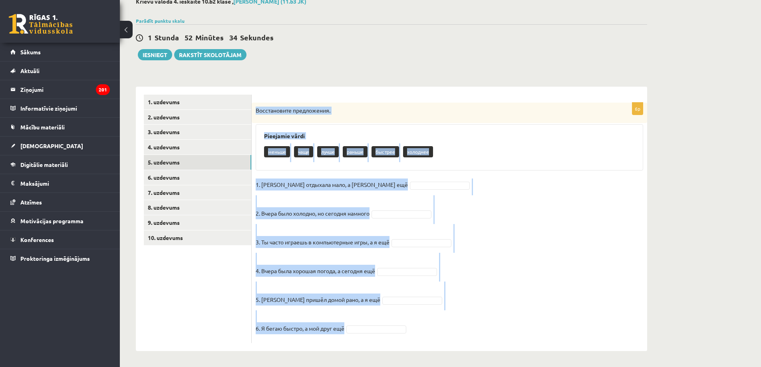
drag, startPoint x: 255, startPoint y: 152, endPoint x: 411, endPoint y: 324, distance: 232.1
click at [411, 324] on div "6p Восстановите предложения. Pieejamie vārdi меньше чаще лучше раньше быстрее х…" at bounding box center [449, 223] width 395 height 240
copy div "Восстановите предложения. Pieejamie vārdi меньше чаще лучше раньше быстрее холо…"
click at [206, 146] on link "4. uzdevums" at bounding box center [197, 147] width 107 height 15
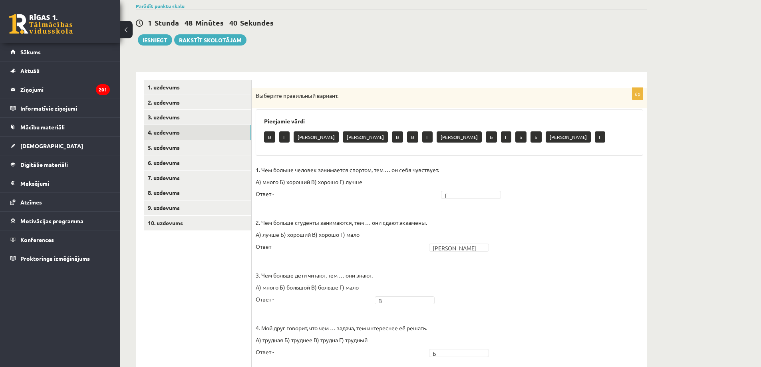
scroll to position [0, 0]
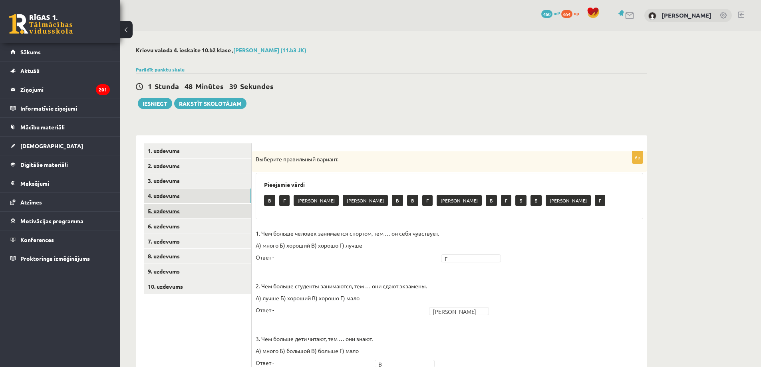
click at [226, 212] on link "5. uzdevums" at bounding box center [197, 211] width 107 height 15
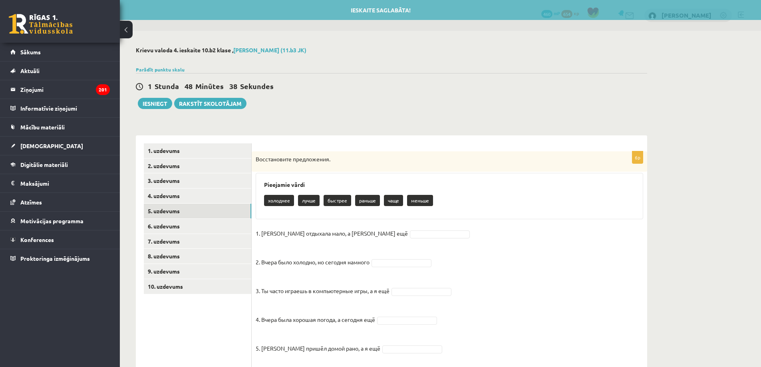
scroll to position [49, 0]
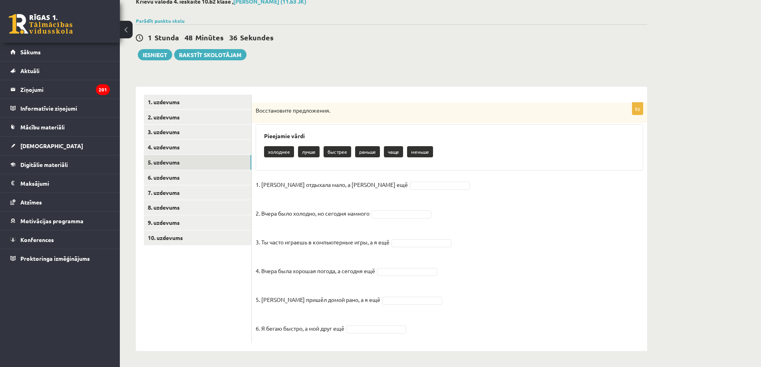
click at [387, 179] on fieldset "1. Анна отдыхала мало, а Мария ещё 2. Вчера было холодно, но сегодня намного 3.…" at bounding box center [449, 258] width 387 height 161
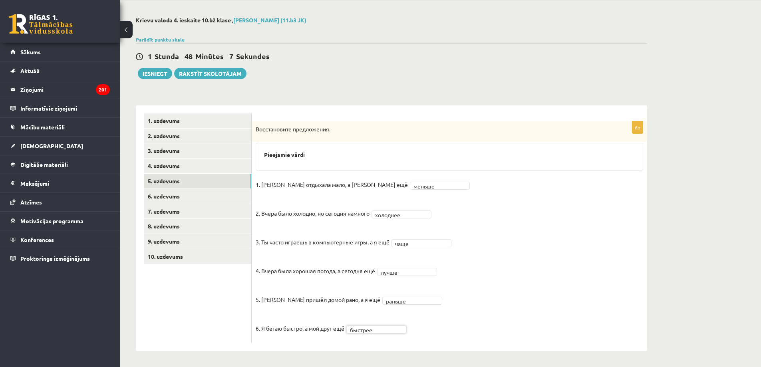
scroll to position [30, 0]
click at [232, 196] on link "6. uzdevums" at bounding box center [197, 196] width 107 height 15
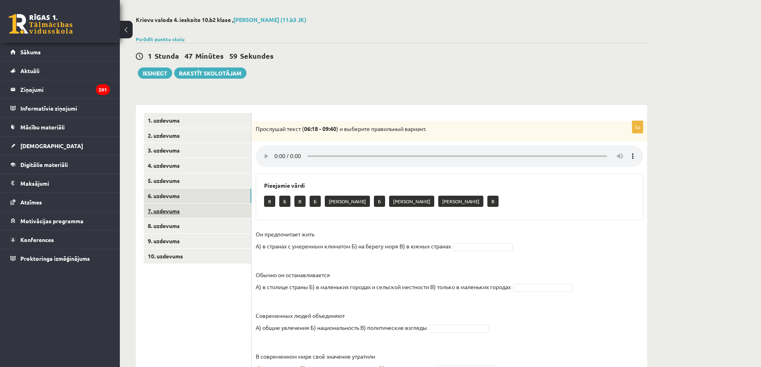
click at [198, 211] on link "7. uzdevums" at bounding box center [197, 211] width 107 height 15
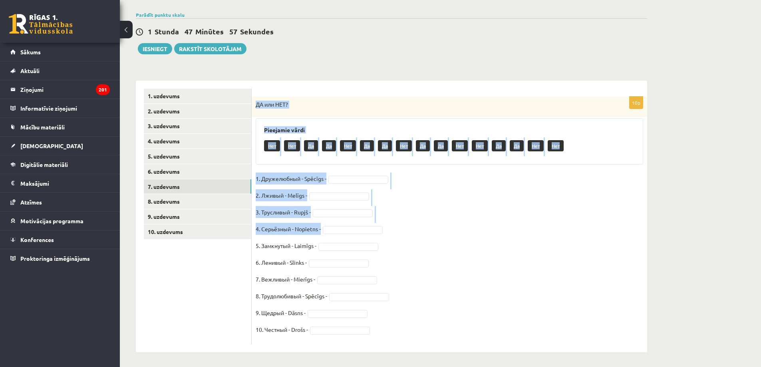
scroll to position [56, 0]
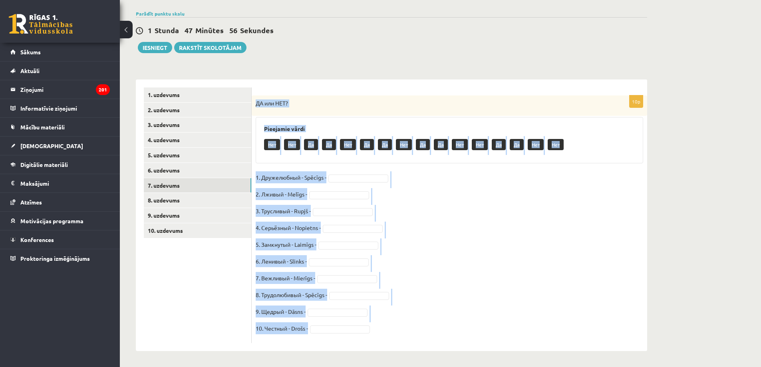
drag, startPoint x: 255, startPoint y: 125, endPoint x: 365, endPoint y: 338, distance: 240.4
click at [365, 338] on div "10p ДА или НЕТ? Pieejamie vārdi Нет Нет Да Да Нет Да Да Нет Да Да Нет Нет Да Да…" at bounding box center [449, 219] width 395 height 248
copy div "ДА или НЕТ? Pieejamie vārdi Нет Нет Да Да Нет Да Да Нет Да Да Нет Нет Да Да Нет…"
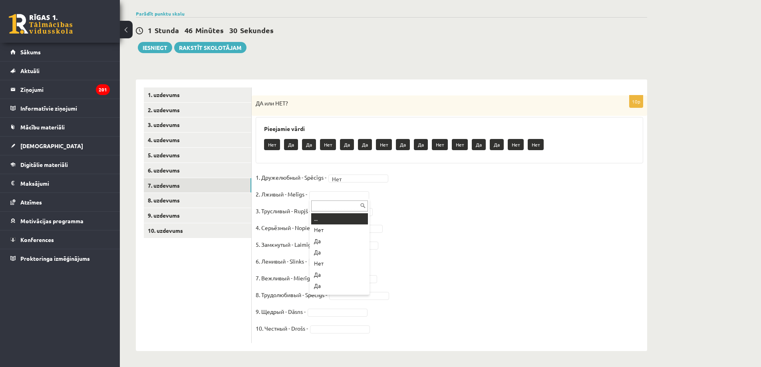
drag, startPoint x: 337, startPoint y: 197, endPoint x: 335, endPoint y: 204, distance: 6.9
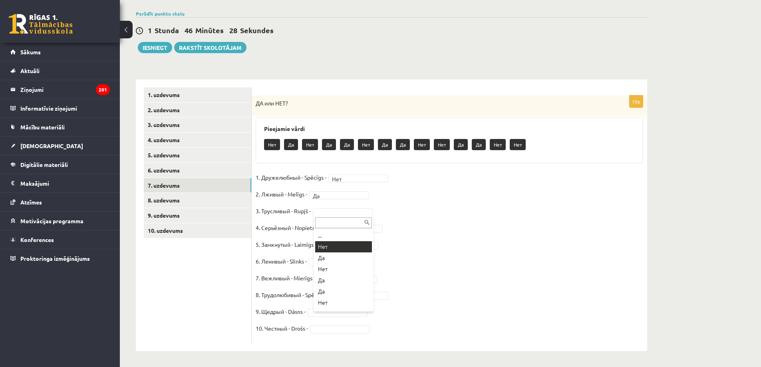
drag, startPoint x: 333, startPoint y: 244, endPoint x: 244, endPoint y: 357, distance: 143.9
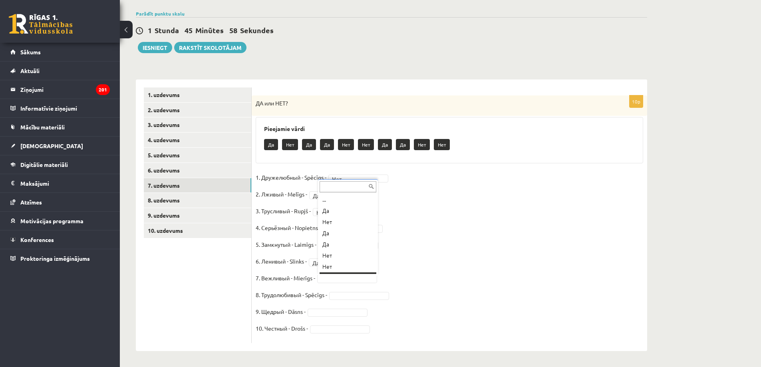
scroll to position [10, 0]
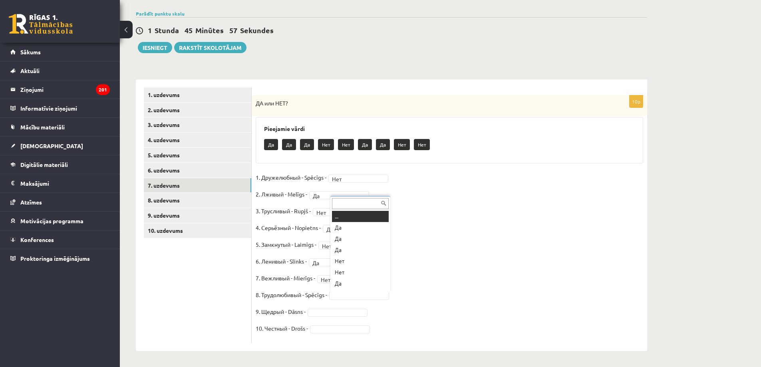
drag, startPoint x: 339, startPoint y: 293, endPoint x: 341, endPoint y: 287, distance: 5.4
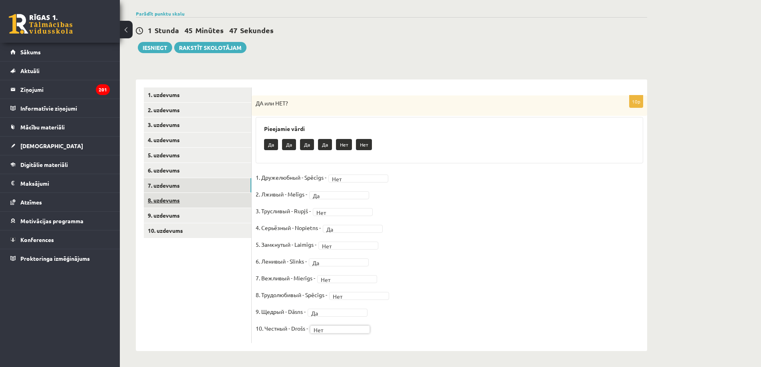
click at [184, 198] on link "8. uzdevums" at bounding box center [197, 200] width 107 height 15
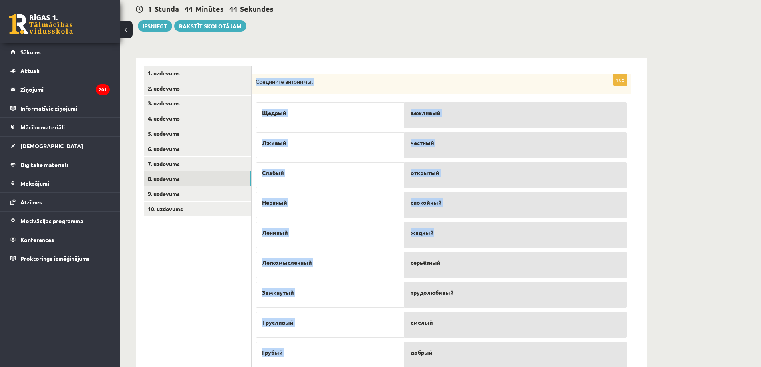
scroll to position [137, 0]
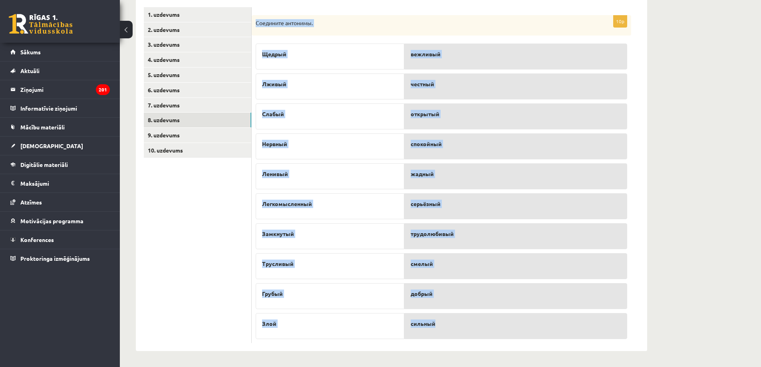
drag, startPoint x: 256, startPoint y: 160, endPoint x: 534, endPoint y: 323, distance: 322.7
click at [538, 326] on div "10p Соедините антонимы. Щедрый Лживый Слабый Нервный Ленивый Легкомысленный Зам…" at bounding box center [441, 179] width 379 height 328
copy div "Соедините антонимы. Щедрый Лживый Слабый Нервный Ленивый Легкомысленный Замкнут…"
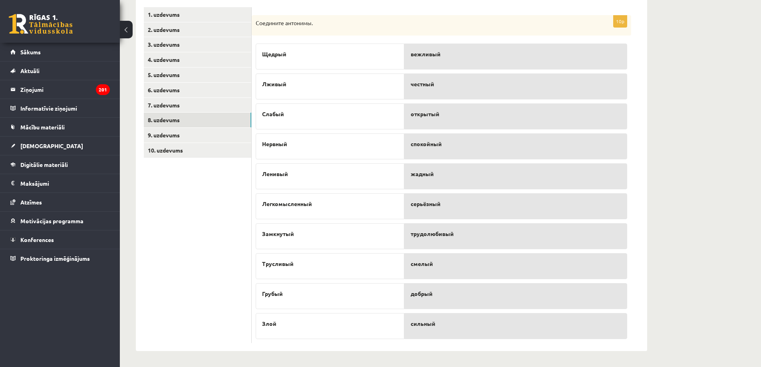
click at [220, 198] on ul "1. uzdevums 2. uzdevums 3. uzdevums 4. uzdevums 5. uzdevums 6. uzdevums 7. uzde…" at bounding box center [198, 175] width 108 height 336
click at [228, 137] on link "9. uzdevums" at bounding box center [197, 135] width 107 height 15
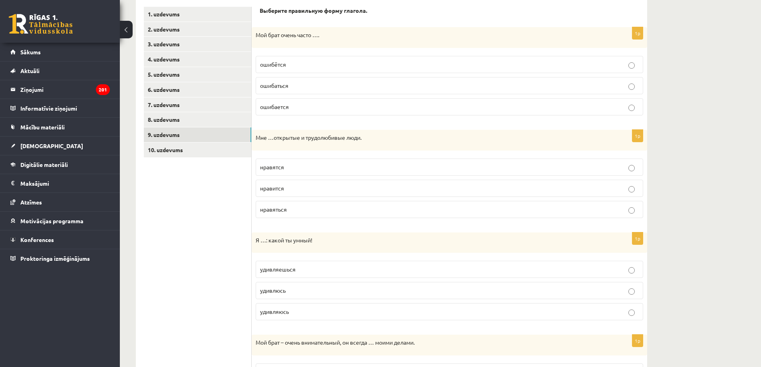
drag, startPoint x: 222, startPoint y: 137, endPoint x: 753, endPoint y: 259, distance: 544.8
click at [753, 260] on div "Krievu valoda 4. ieskaite 10.b2 klase , Sandijs Rozevskis (11.b3 JK) Parādīt pu…" at bounding box center [440, 224] width 641 height 661
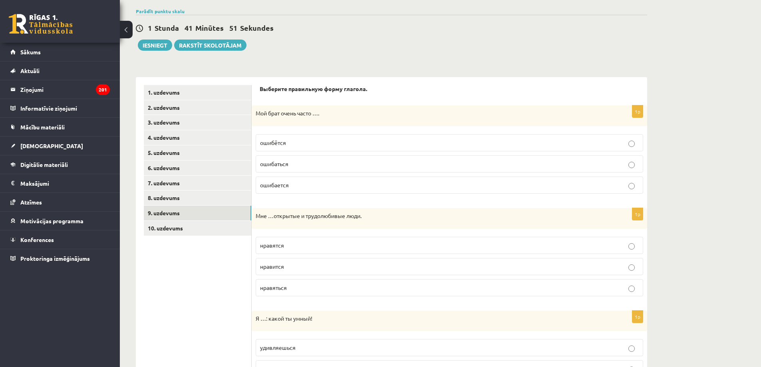
scroll to position [0, 0]
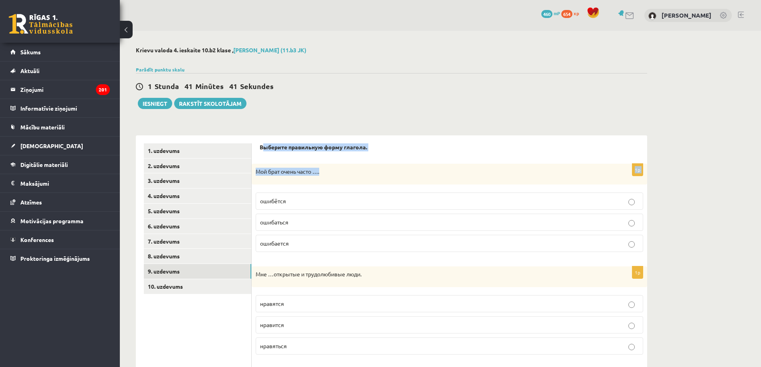
drag, startPoint x: 262, startPoint y: 146, endPoint x: 317, endPoint y: 146, distance: 55.5
click at [333, 151] on p "Выберите правильную форму глагола." at bounding box center [449, 147] width 379 height 8
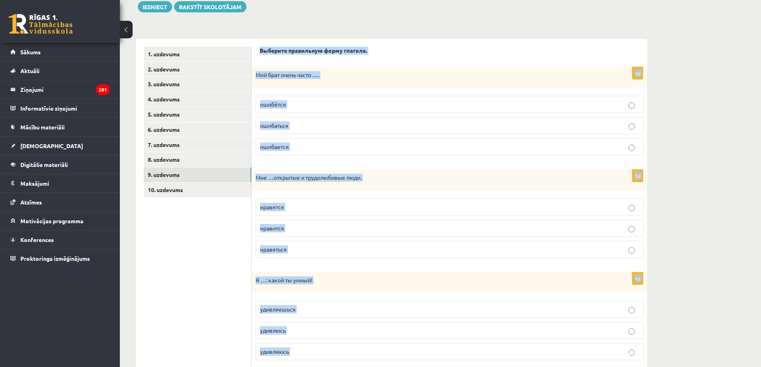
scroll to position [325, 0]
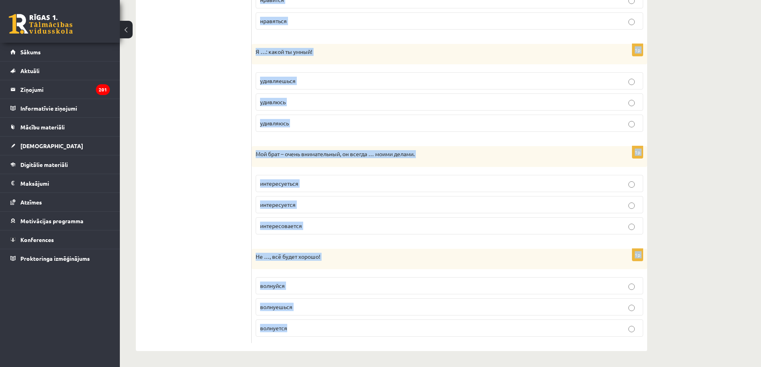
drag, startPoint x: 261, startPoint y: 148, endPoint x: 359, endPoint y: 324, distance: 202.0
click at [399, 329] on form "Выберите правильную форму глагола. 1p Мой брат очень часто …. ошибётся ошибатьс…" at bounding box center [449, 80] width 379 height 525
copy form "Выберите правильную форму глагола. 1p Мой брат очень часто …. ошибётся ошибатьс…"
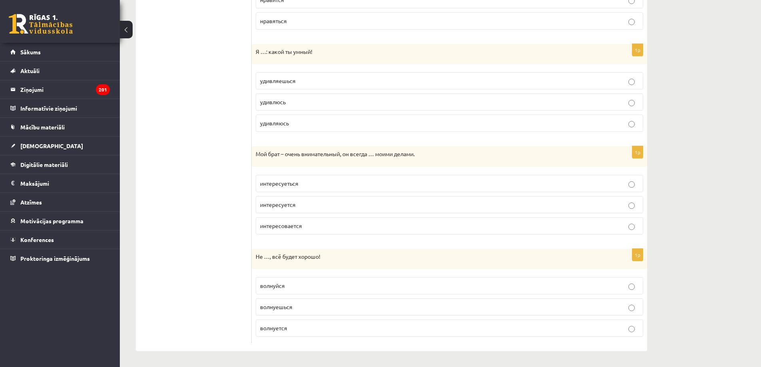
click at [206, 228] on ul "1. uzdevums 2. uzdevums 3. uzdevums 4. uzdevums 5. uzdevums 6. uzdevums 7. uzde…" at bounding box center [198, 80] width 108 height 525
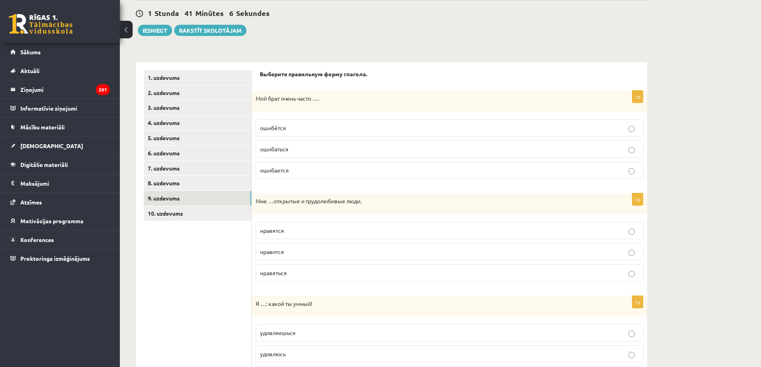
scroll to position [0, 0]
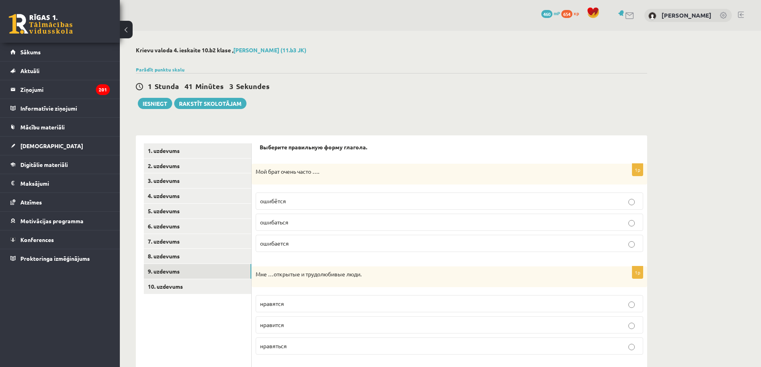
click at [311, 198] on p "ошибётся" at bounding box center [449, 201] width 379 height 8
click at [296, 222] on p "ошибаться" at bounding box center [449, 222] width 379 height 8
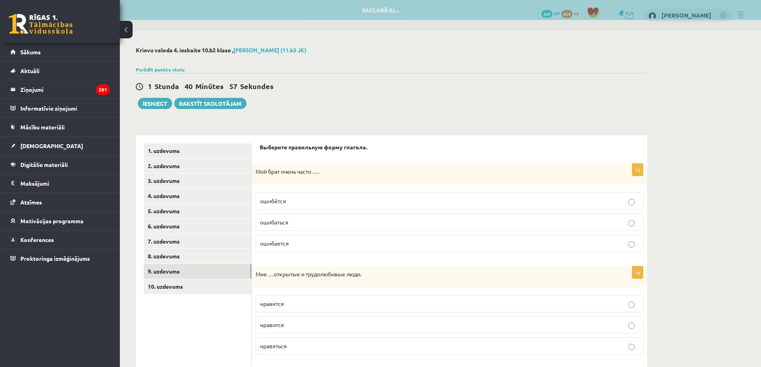
click at [296, 242] on p "ошибается" at bounding box center [449, 243] width 379 height 8
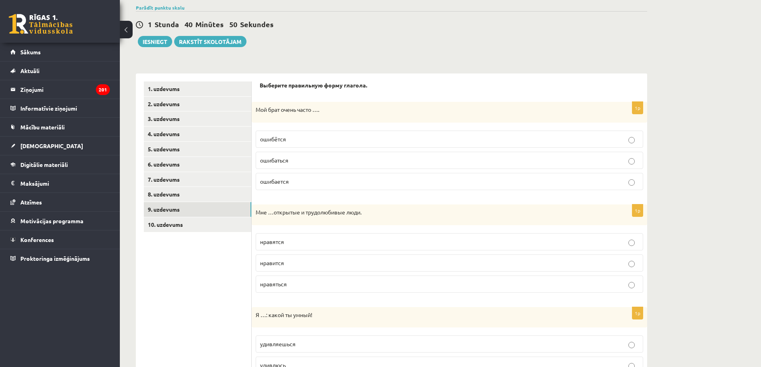
scroll to position [93, 0]
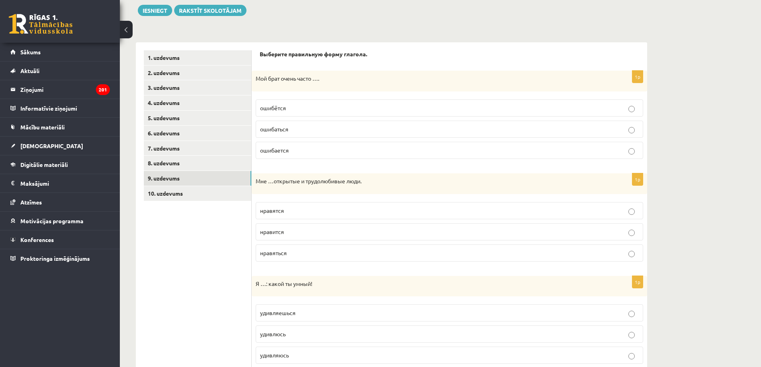
click at [300, 207] on p "нравятся" at bounding box center [449, 210] width 379 height 8
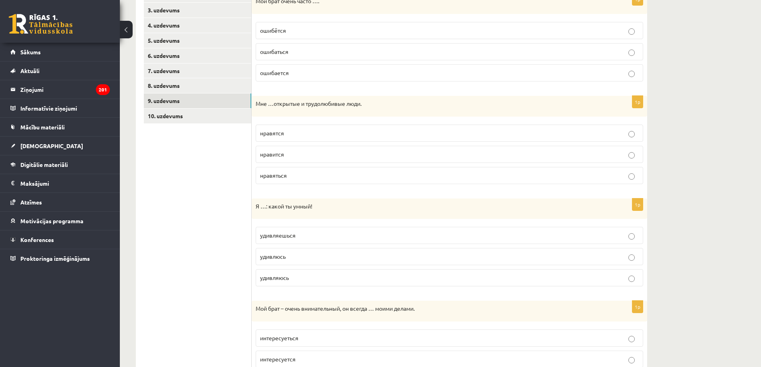
scroll to position [186, 0]
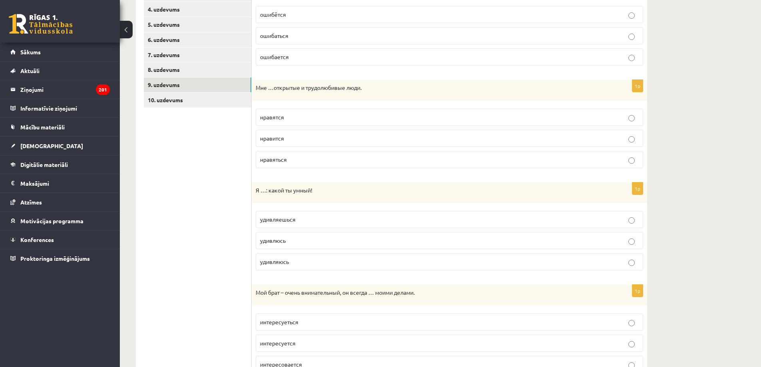
click at [294, 261] on p "удивляюсь" at bounding box center [449, 262] width 379 height 8
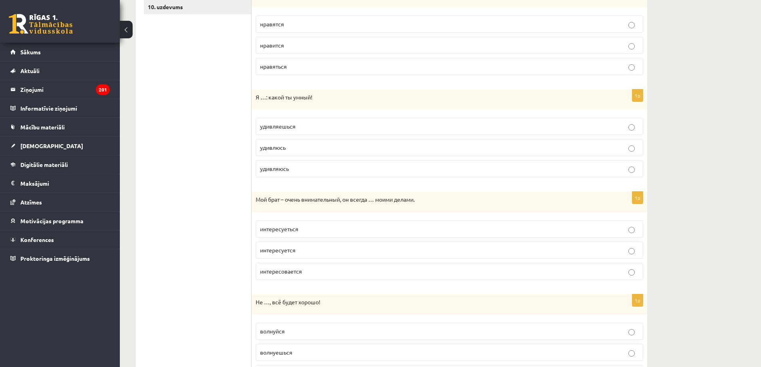
click at [301, 251] on p "интересуется" at bounding box center [449, 250] width 379 height 8
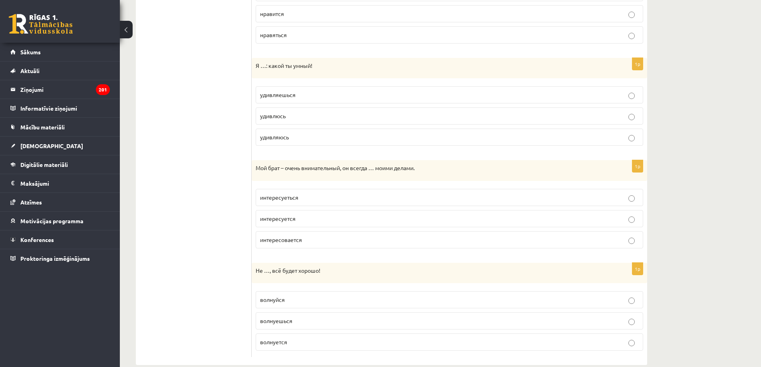
scroll to position [325, 0]
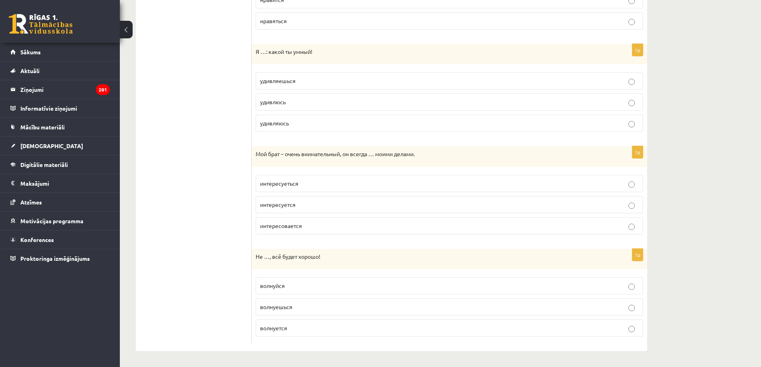
click at [298, 284] on p "волнуйся" at bounding box center [449, 286] width 379 height 8
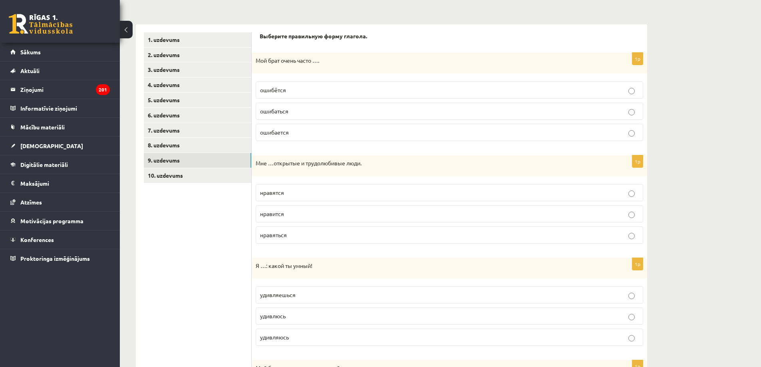
scroll to position [0, 0]
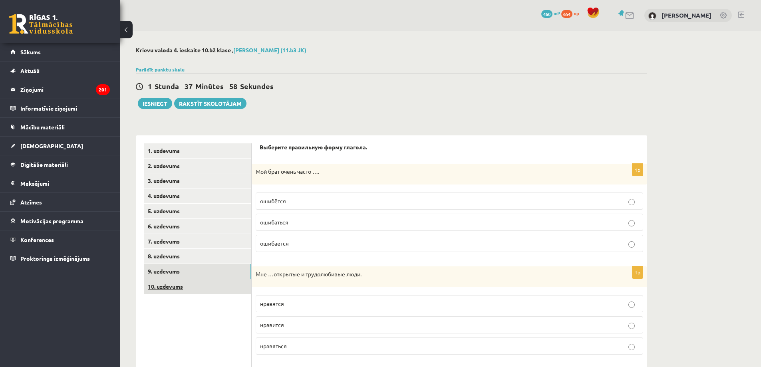
click at [216, 289] on link "10. uzdevums" at bounding box center [197, 286] width 107 height 15
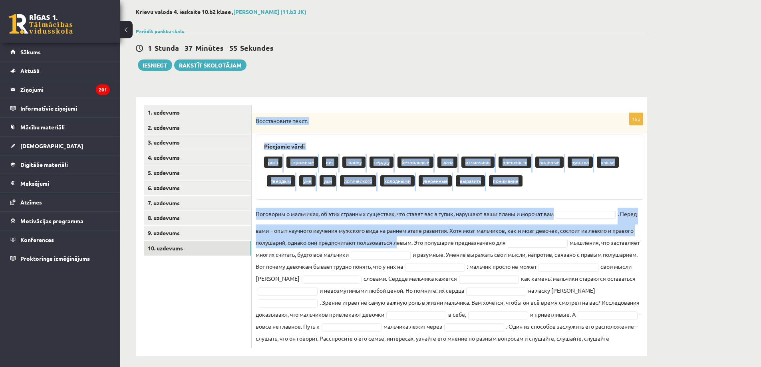
scroll to position [56, 0]
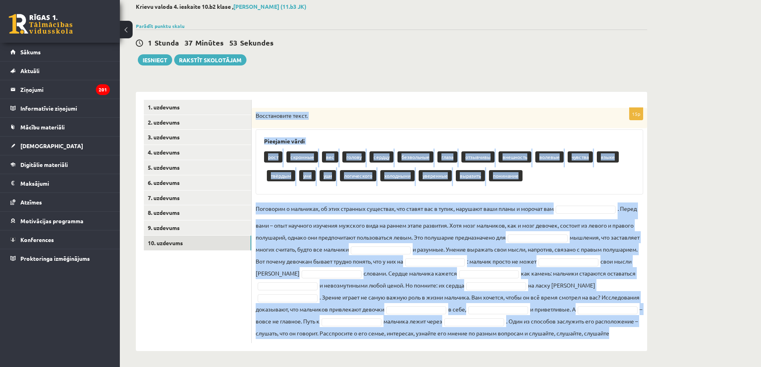
drag, startPoint x: 255, startPoint y: 159, endPoint x: 446, endPoint y: 358, distance: 276.2
click at [446, 358] on div "Krievu valoda 4. ieskaite 10.b2 klase , Sandijs Rozevskis (11.b3 JK) Parādīt pu…" at bounding box center [391, 177] width 543 height 380
copy div "Восстановите текст. Pieejamie vārdi рост скромные вес голову сердцу безвольные …"
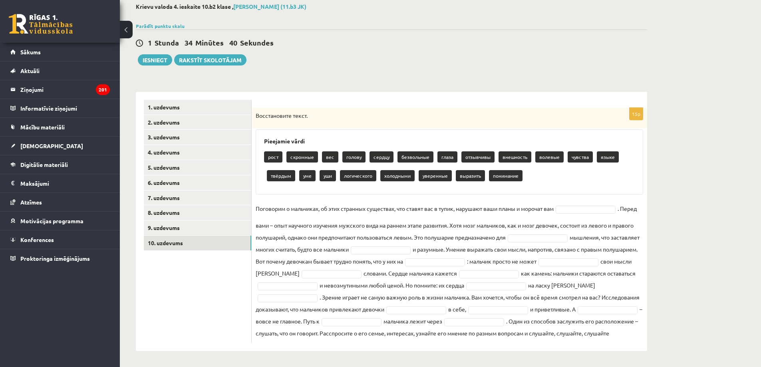
drag, startPoint x: 212, startPoint y: 329, endPoint x: 217, endPoint y: 327, distance: 5.4
click at [214, 328] on ul "1. uzdevums 2. uzdevums 3. uzdevums 4. uzdevums 5. uzdevums 6. uzdevums 7. uzde…" at bounding box center [198, 221] width 108 height 243
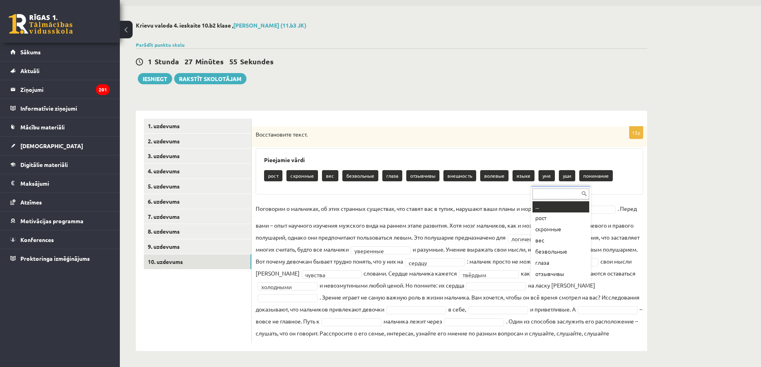
scroll to position [10, 0]
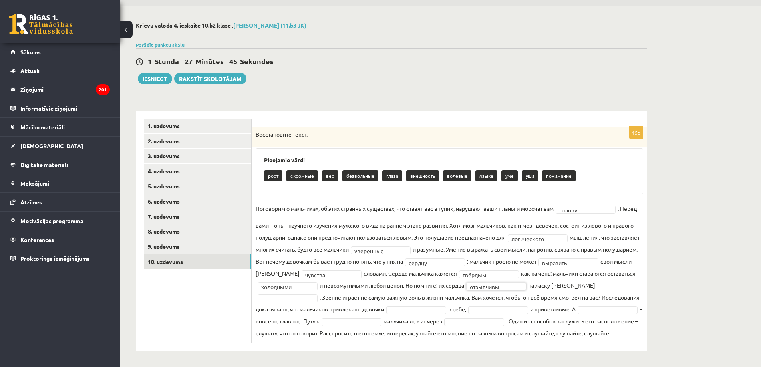
click at [284, 291] on fieldset "**********" at bounding box center [449, 270] width 387 height 137
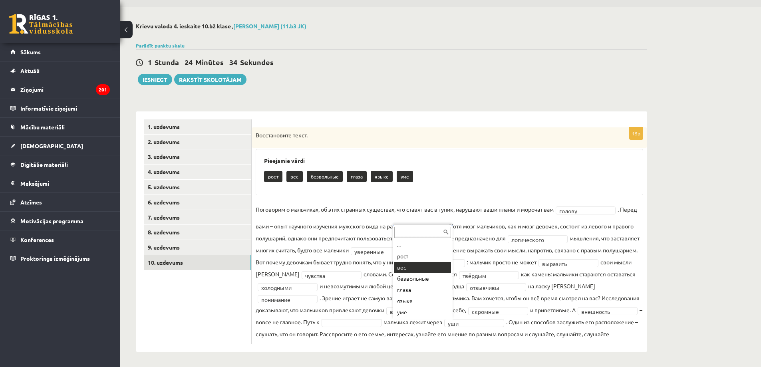
scroll to position [37, 0]
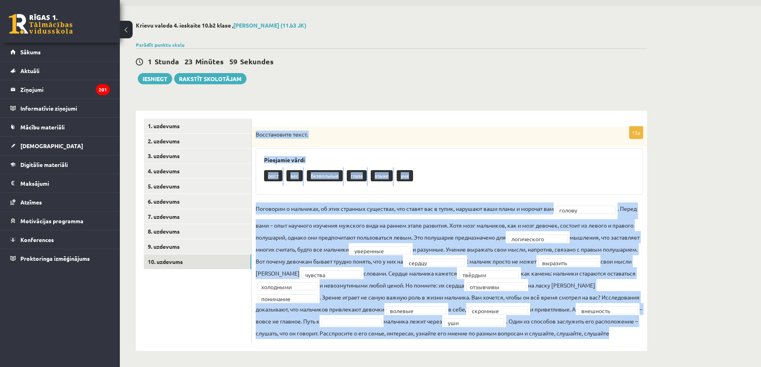
drag, startPoint x: 256, startPoint y: 120, endPoint x: 449, endPoint y: 327, distance: 283.1
click at [453, 329] on div "**********" at bounding box center [449, 235] width 395 height 216
copy div "Восстановите текст. Pieejamie vārdi рост вес безвольные глаза языке уме Поговор…"
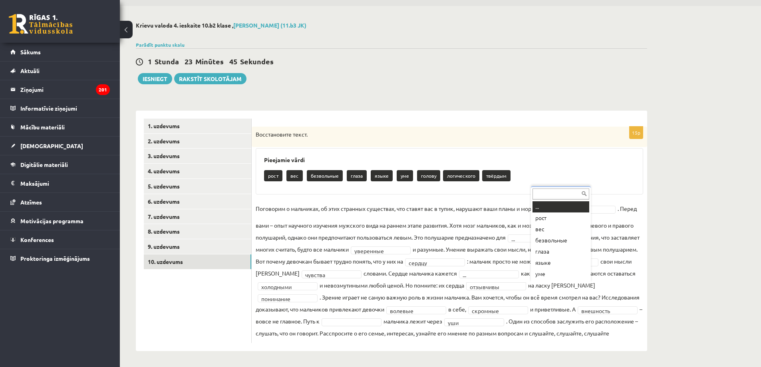
drag, startPoint x: 569, startPoint y: 274, endPoint x: 566, endPoint y: 271, distance: 4.2
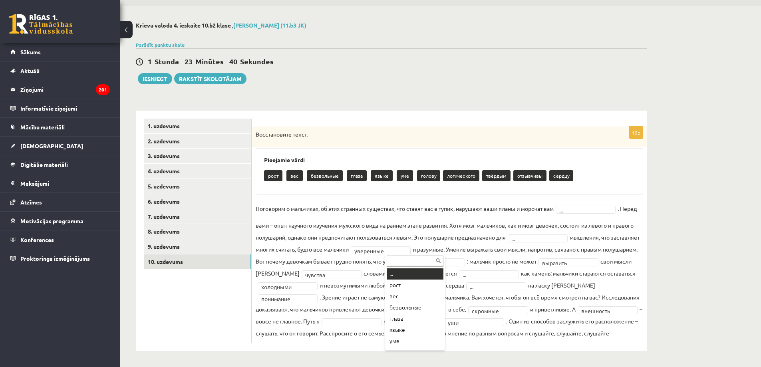
drag, startPoint x: 429, startPoint y: 239, endPoint x: 434, endPoint y: 241, distance: 5.7
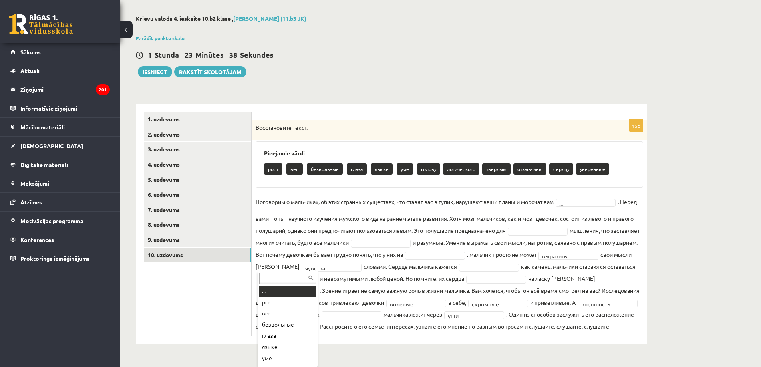
drag, startPoint x: 275, startPoint y: 286, endPoint x: 328, endPoint y: 274, distance: 54.8
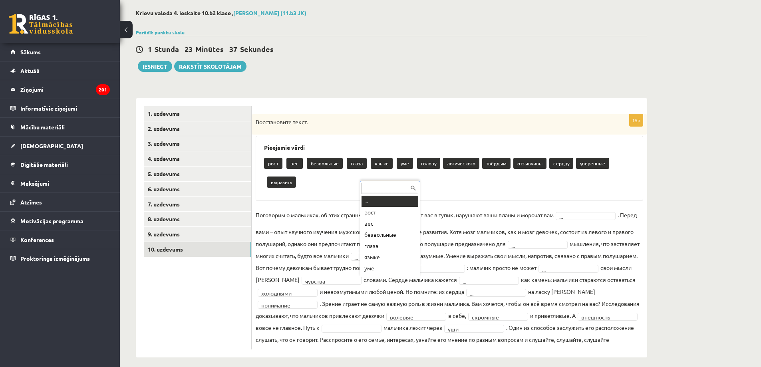
drag, startPoint x: 386, startPoint y: 280, endPoint x: 391, endPoint y: 271, distance: 10.4
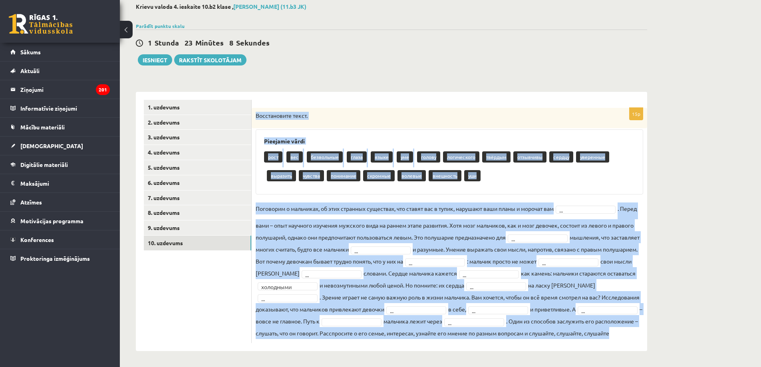
drag, startPoint x: 255, startPoint y: 101, endPoint x: 618, endPoint y: 329, distance: 428.4
click at [618, 329] on div "15p Восстановите текст. Pieejamie vārdi рост вес безвольные глаза языке уме гол…" at bounding box center [449, 225] width 395 height 235
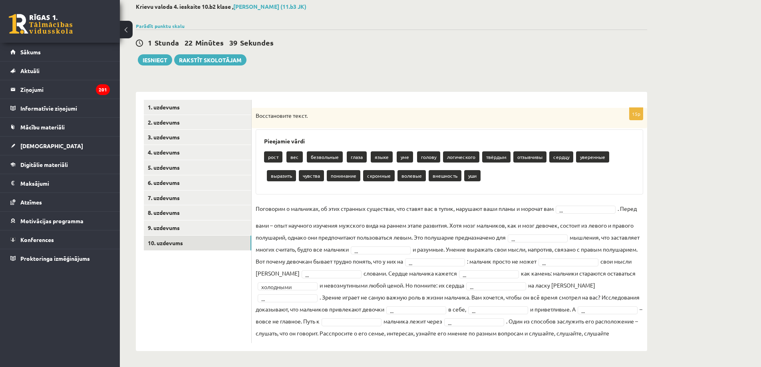
click at [226, 302] on ul "1. uzdevums 2. uzdevums 3. uzdevums 4. uzdevums 5. uzdevums 6. uzdevums 7. uzde…" at bounding box center [198, 221] width 108 height 243
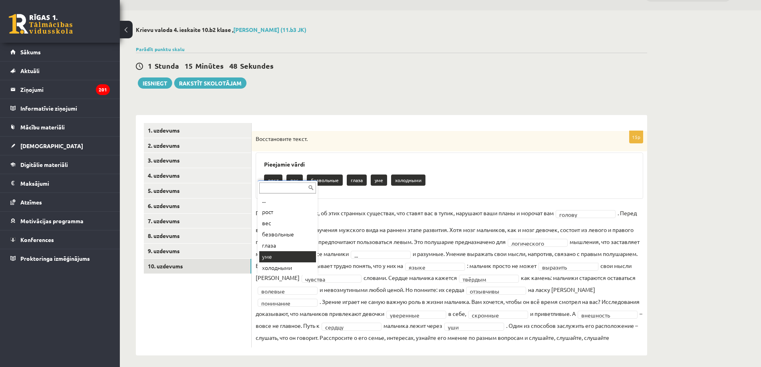
scroll to position [37, 0]
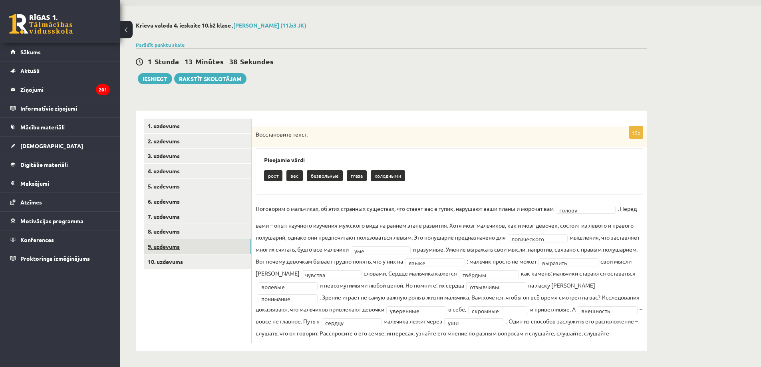
click at [234, 239] on link "9. uzdevums" at bounding box center [197, 246] width 107 height 15
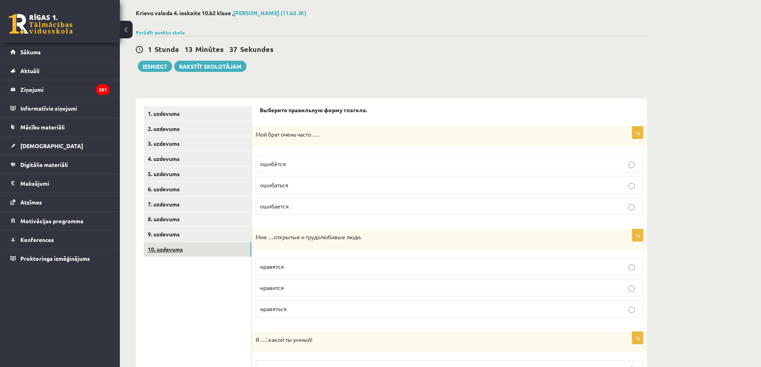
click at [225, 251] on link "10. uzdevums" at bounding box center [197, 249] width 107 height 15
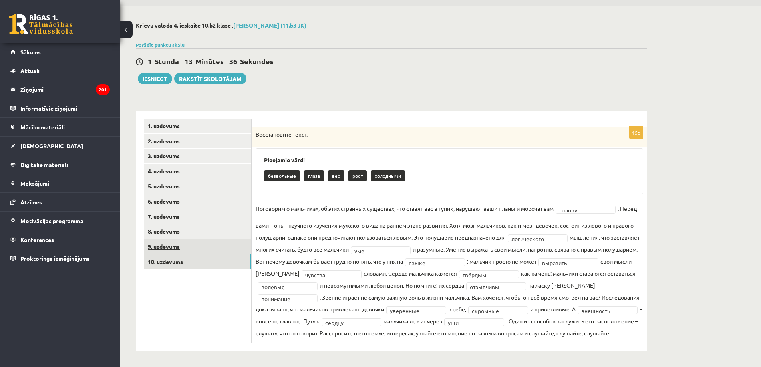
click at [219, 239] on link "9. uzdevums" at bounding box center [197, 246] width 107 height 15
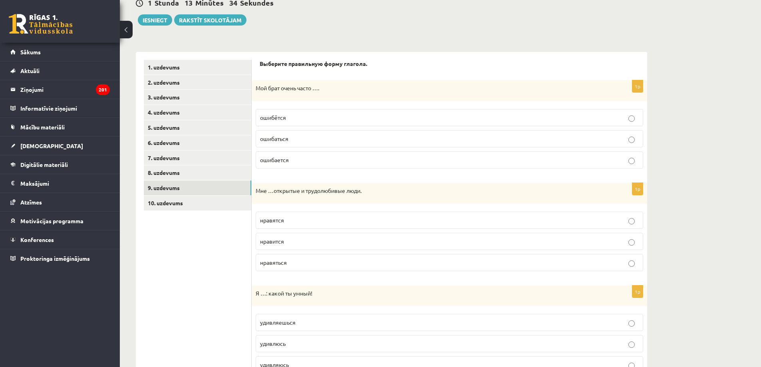
scroll to position [0, 0]
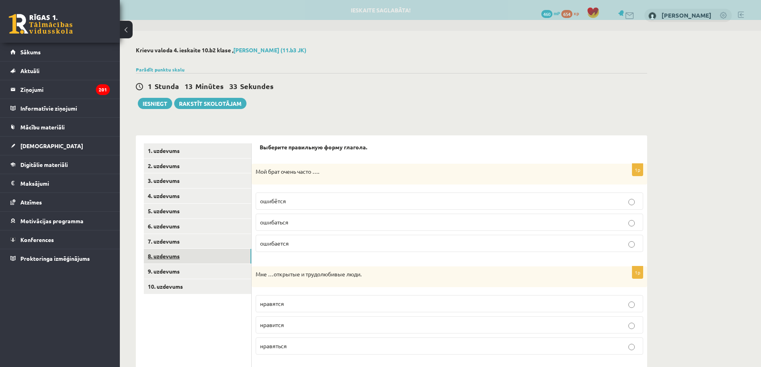
click at [235, 259] on link "8. uzdevums" at bounding box center [197, 256] width 107 height 15
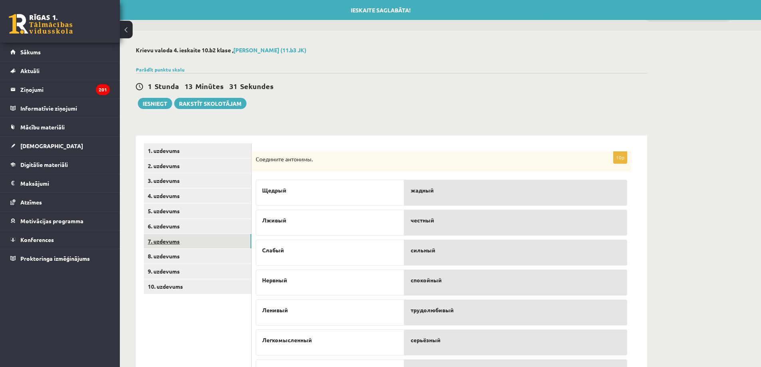
click at [230, 242] on link "7. uzdevums" at bounding box center [197, 241] width 107 height 15
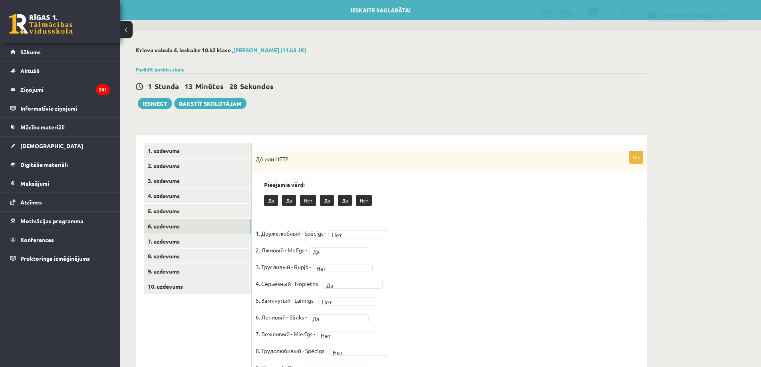
click at [230, 232] on link "6. uzdevums" at bounding box center [197, 226] width 107 height 15
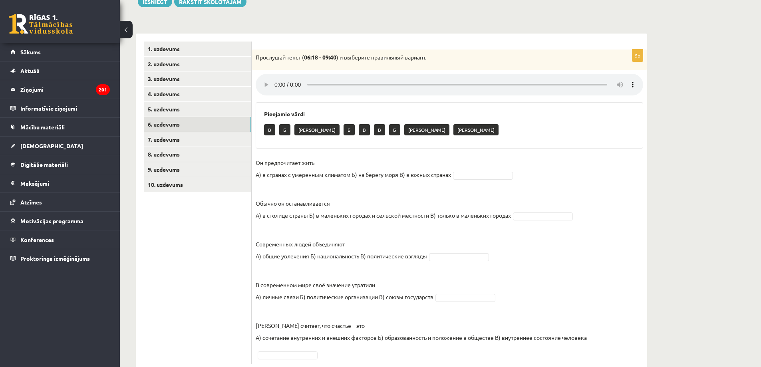
scroll to position [124, 0]
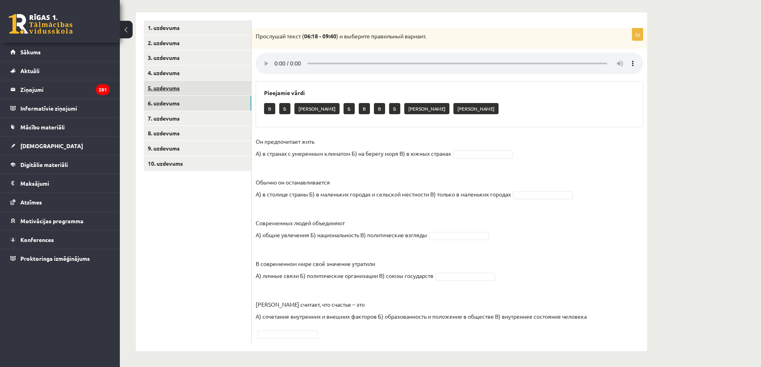
click at [234, 85] on link "5. uzdevums" at bounding box center [197, 88] width 107 height 15
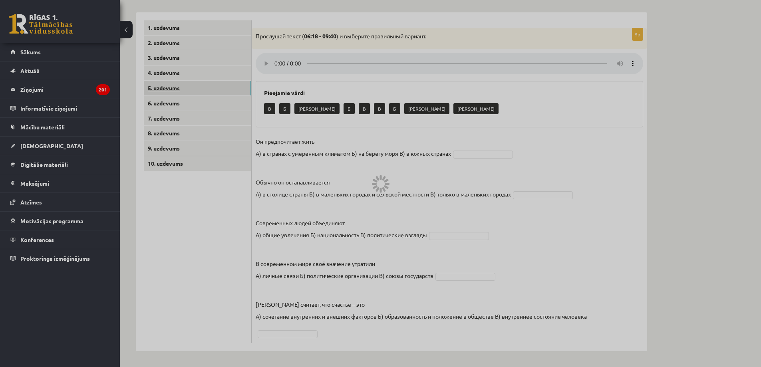
scroll to position [30, 0]
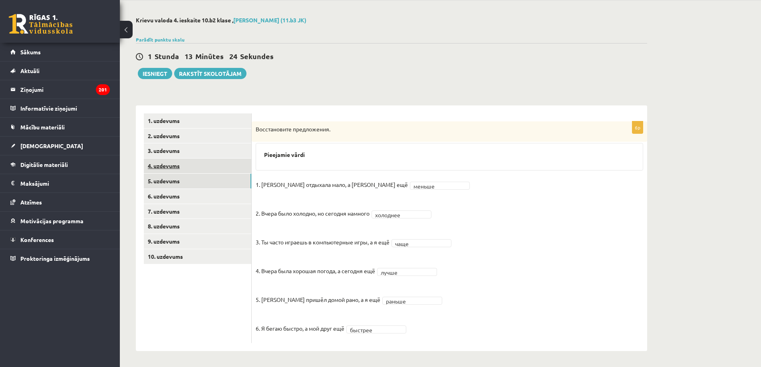
click at [228, 168] on link "4. uzdevums" at bounding box center [197, 166] width 107 height 15
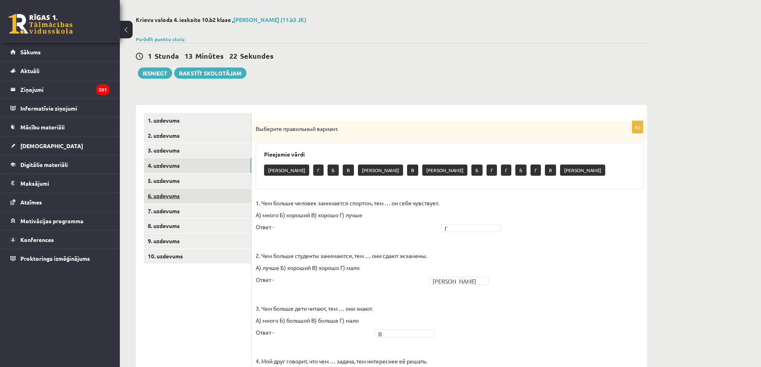
click at [207, 202] on link "6. uzdevums" at bounding box center [197, 195] width 107 height 15
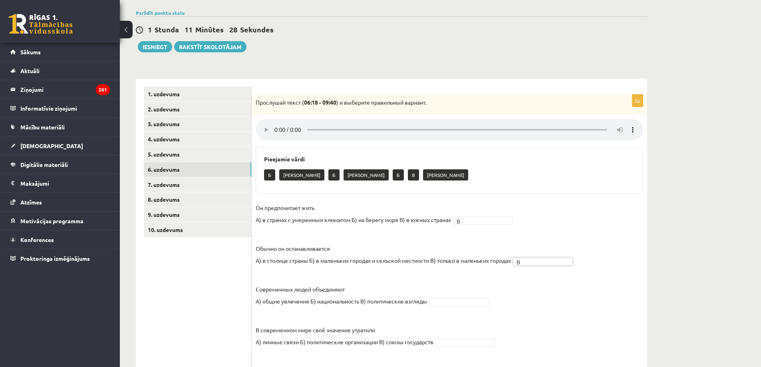
scroll to position [0, 0]
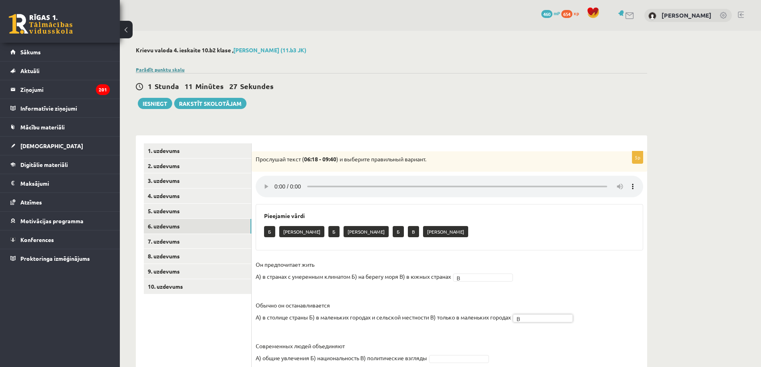
click at [163, 70] on link "Parādīt punktu skalu" at bounding box center [160, 69] width 49 height 6
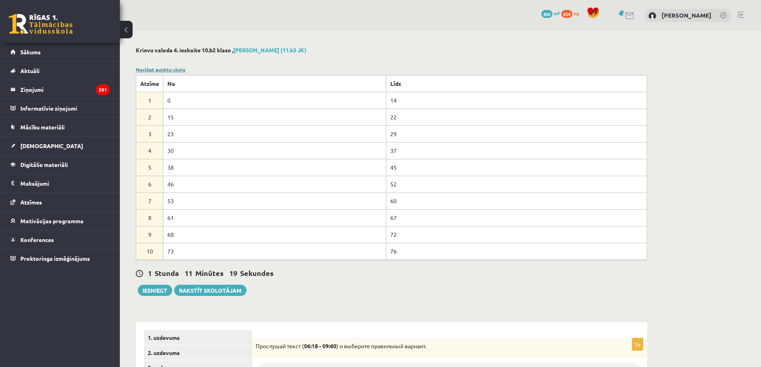
click at [162, 70] on link "Noslēpt punktu skalu" at bounding box center [161, 69] width 50 height 6
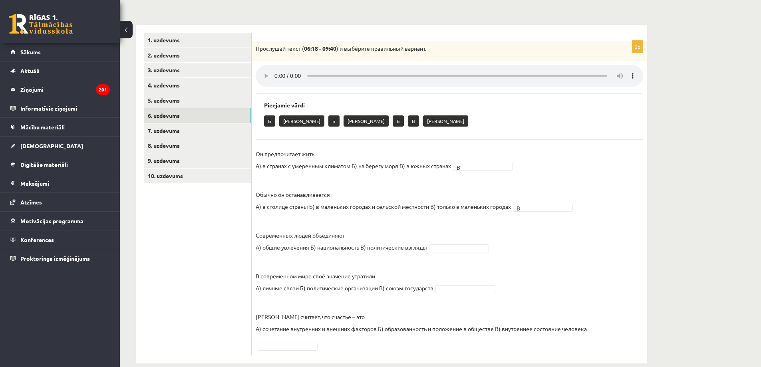
scroll to position [124, 0]
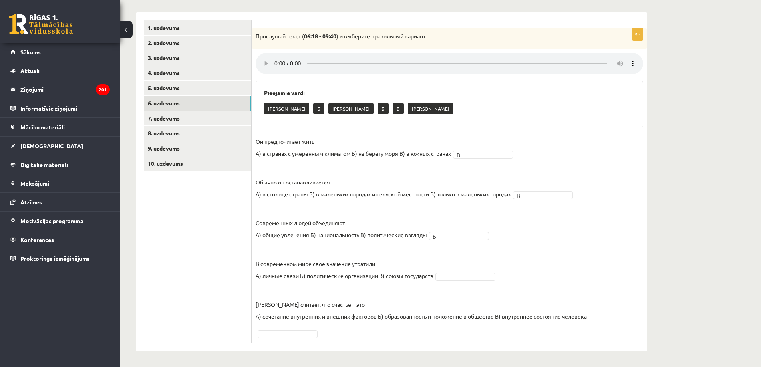
click at [461, 271] on fieldset "Он предпочитает жить А) в странах с умеренным климатом Б) на берегу моря В) в ю…" at bounding box center [449, 237] width 387 height 204
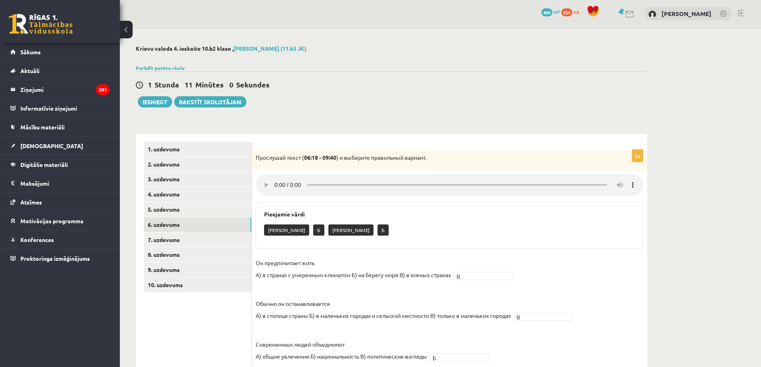
scroll to position [0, 0]
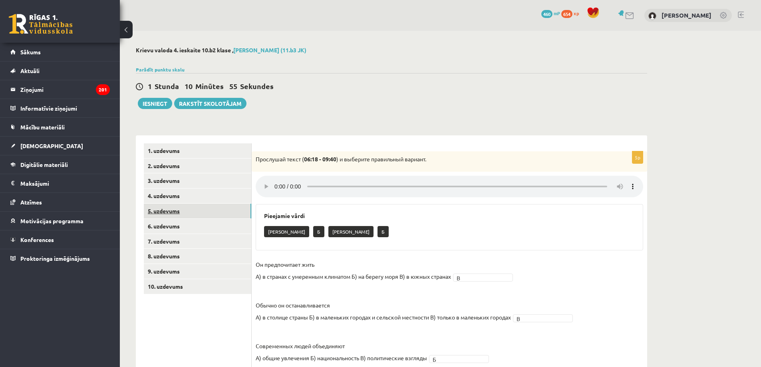
click at [156, 210] on link "5. uzdevums" at bounding box center [197, 211] width 107 height 15
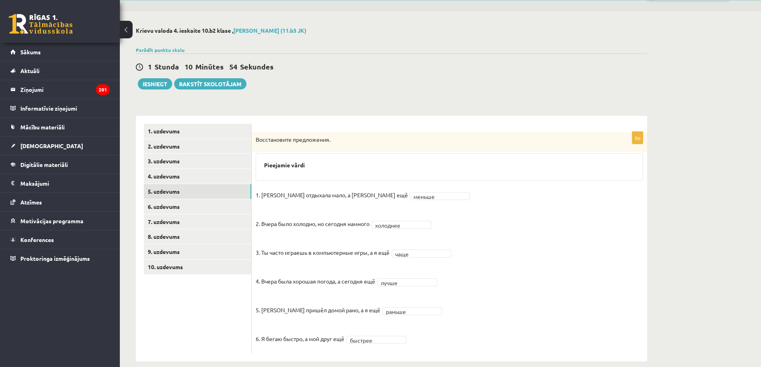
scroll to position [30, 0]
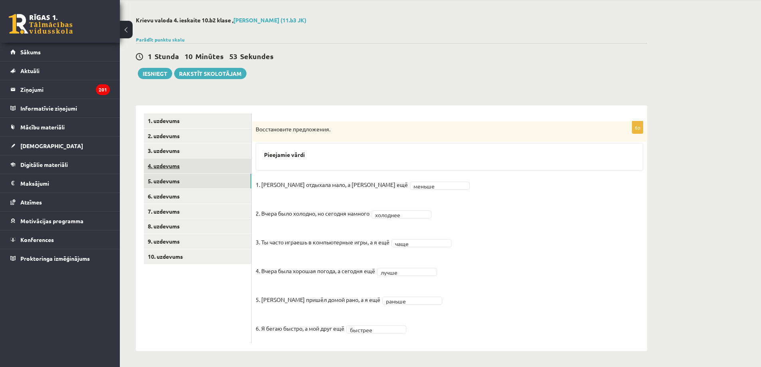
click at [218, 163] on link "4. uzdevums" at bounding box center [197, 166] width 107 height 15
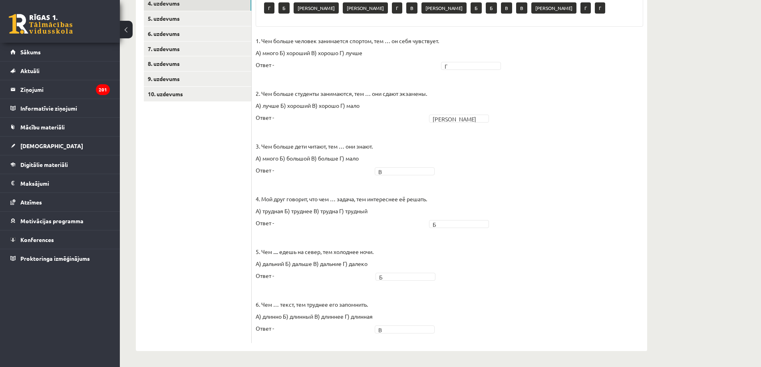
scroll to position [0, 0]
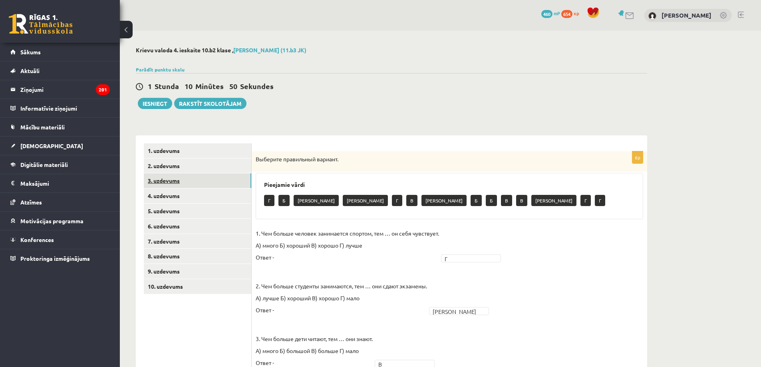
click at [206, 180] on link "3. uzdevums" at bounding box center [197, 180] width 107 height 15
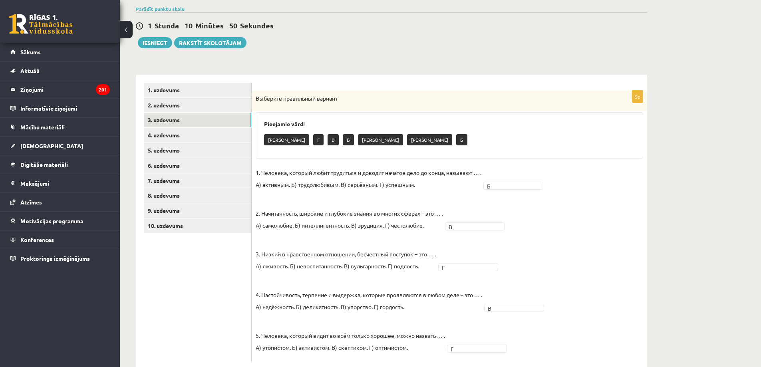
scroll to position [80, 0]
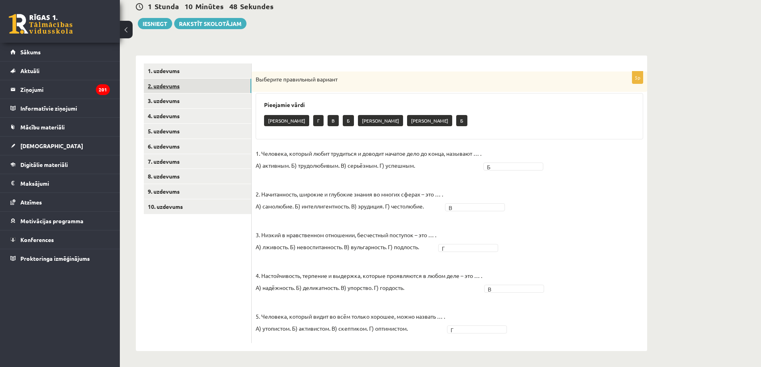
click at [216, 88] on link "2. uzdevums" at bounding box center [197, 86] width 107 height 15
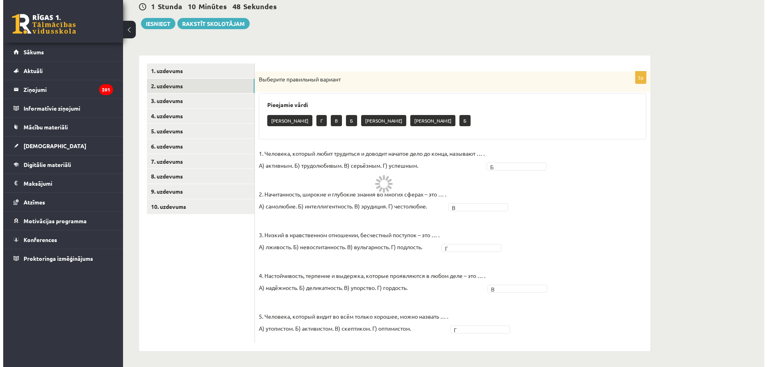
scroll to position [0, 0]
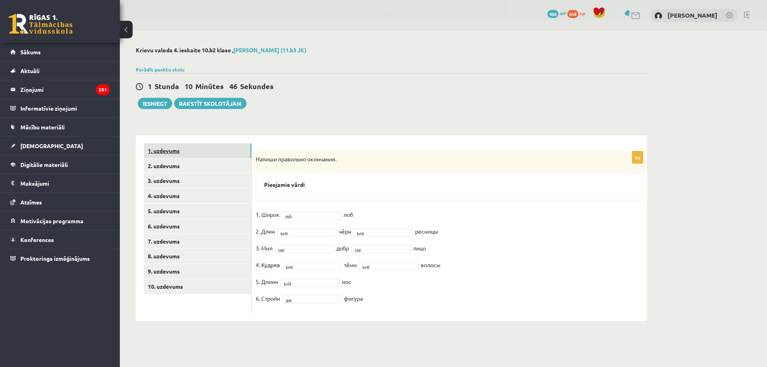
click at [235, 149] on link "1. uzdevums" at bounding box center [197, 150] width 107 height 15
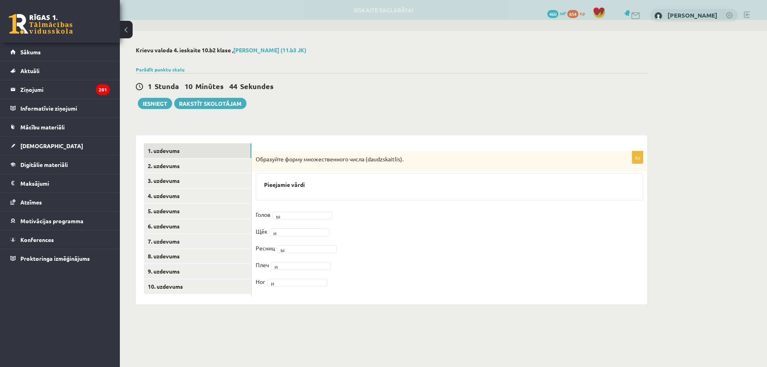
click at [145, 110] on div "Krievu valoda 4. ieskaite 10.b2 klase , Sandijs Rozevskis (11.b3 JK) Parādīt pu…" at bounding box center [391, 175] width 543 height 289
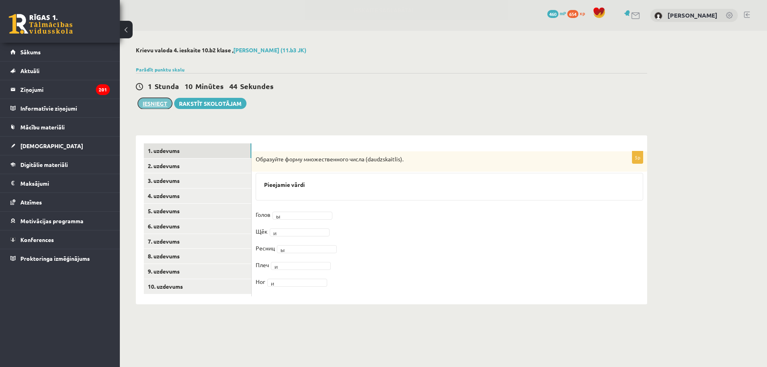
click at [150, 105] on button "Iesniegt" at bounding box center [155, 103] width 34 height 11
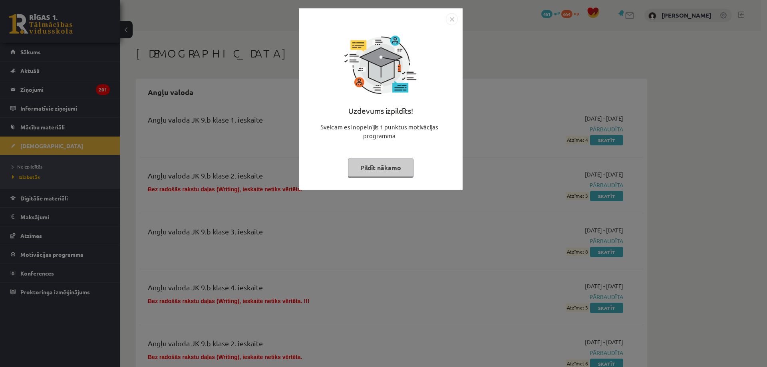
click at [453, 23] on img "Close" at bounding box center [452, 19] width 12 height 12
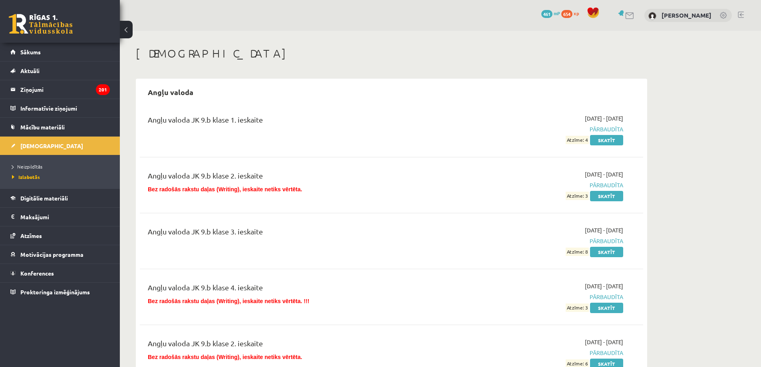
click at [742, 12] on link at bounding box center [741, 15] width 6 height 6
